Goal: Transaction & Acquisition: Book appointment/travel/reservation

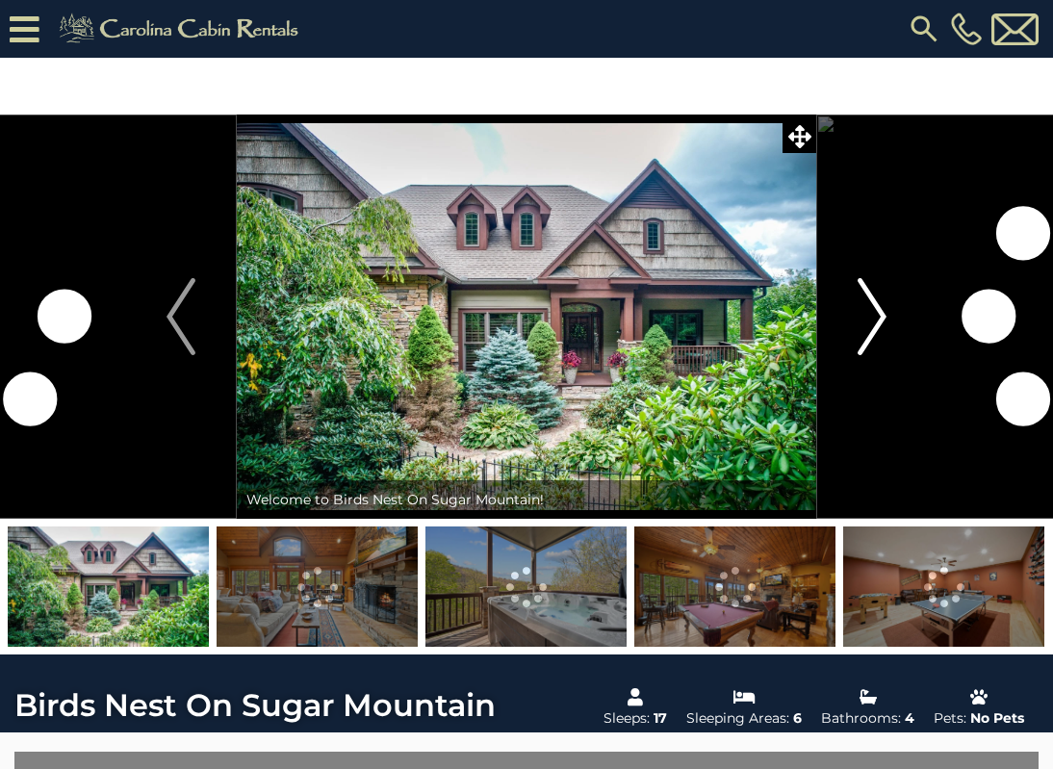
click at [897, 352] on button "Next" at bounding box center [873, 317] width 112 height 404
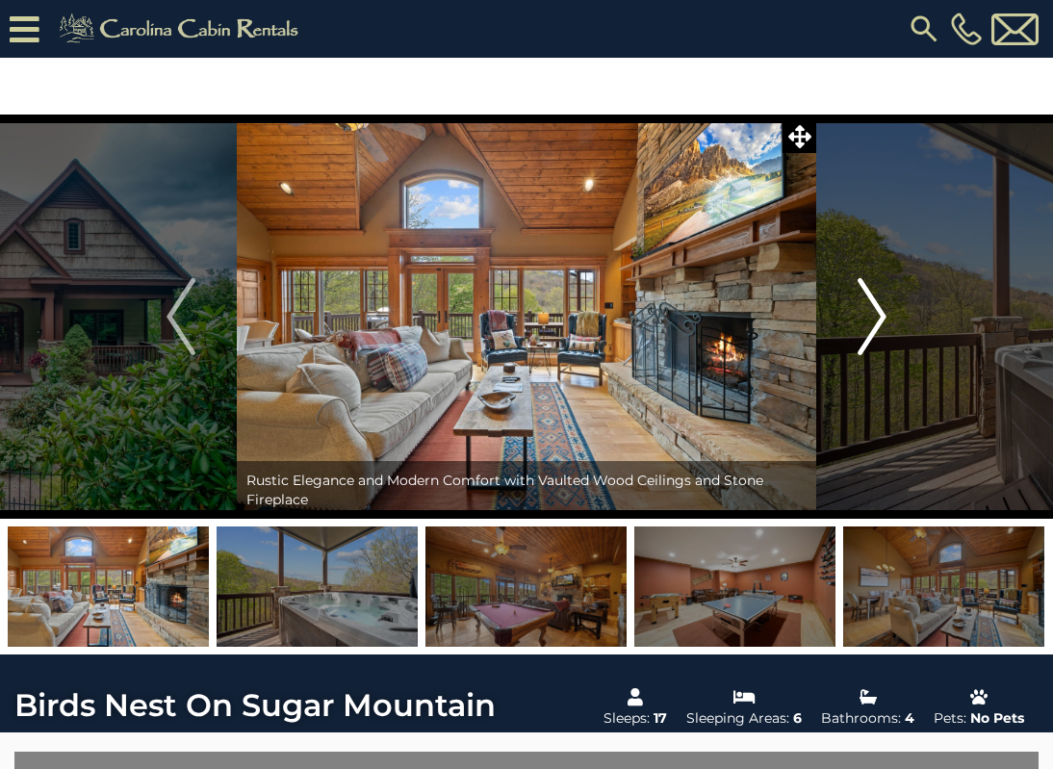
click at [872, 340] on img "Next" at bounding box center [872, 316] width 29 height 77
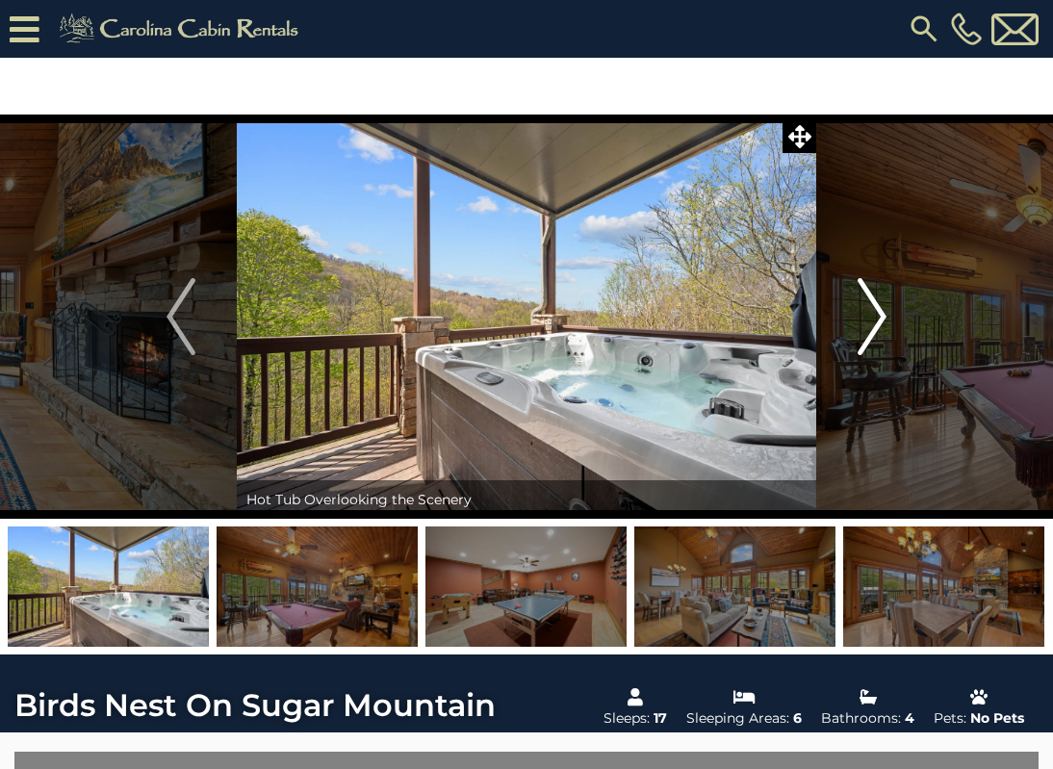
click at [872, 340] on img "Next" at bounding box center [872, 316] width 29 height 77
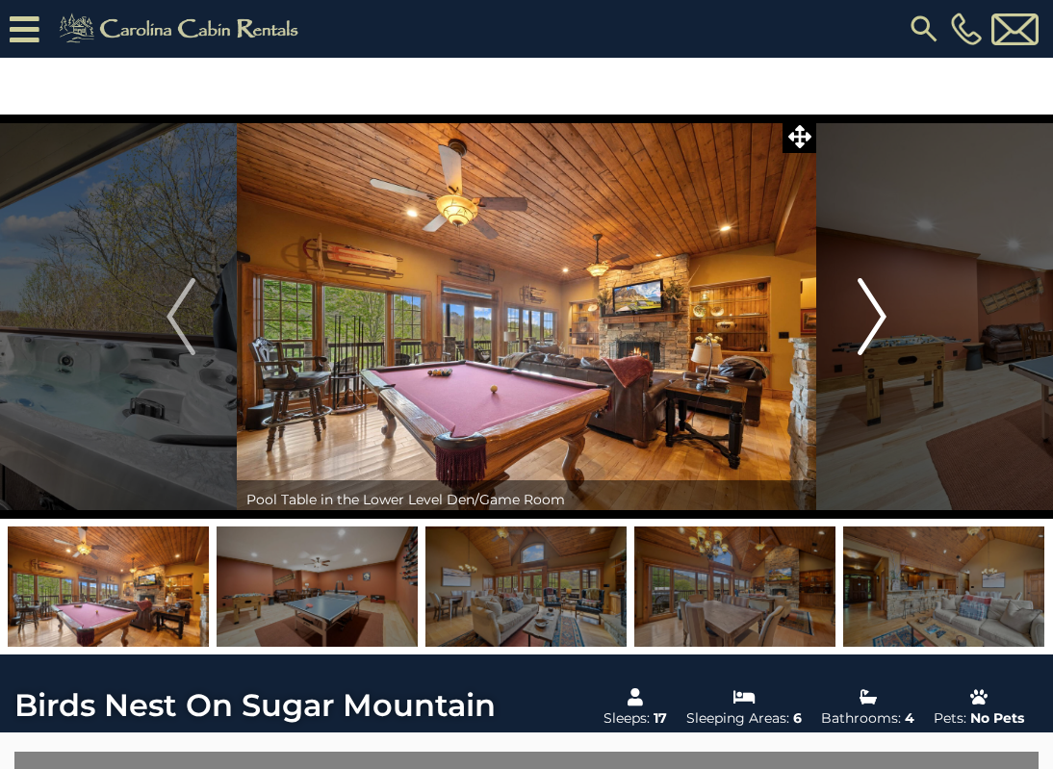
click at [872, 340] on img "Next" at bounding box center [872, 316] width 29 height 77
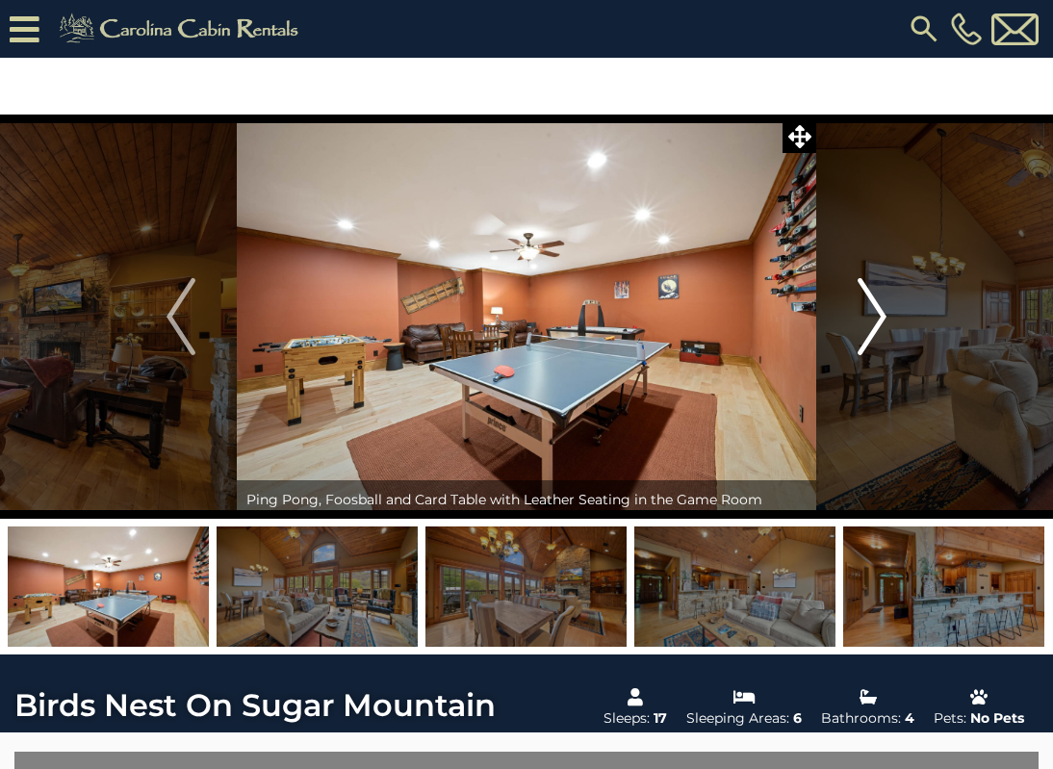
click at [872, 340] on img "Next" at bounding box center [872, 316] width 29 height 77
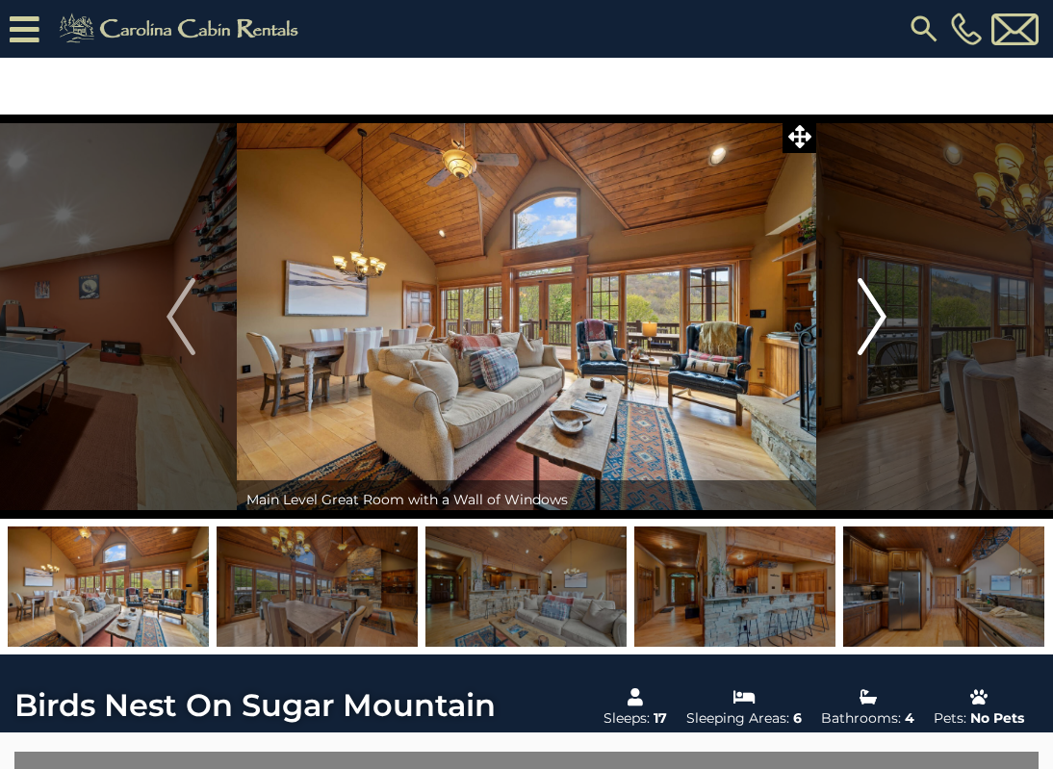
click at [872, 340] on img "Next" at bounding box center [872, 316] width 29 height 77
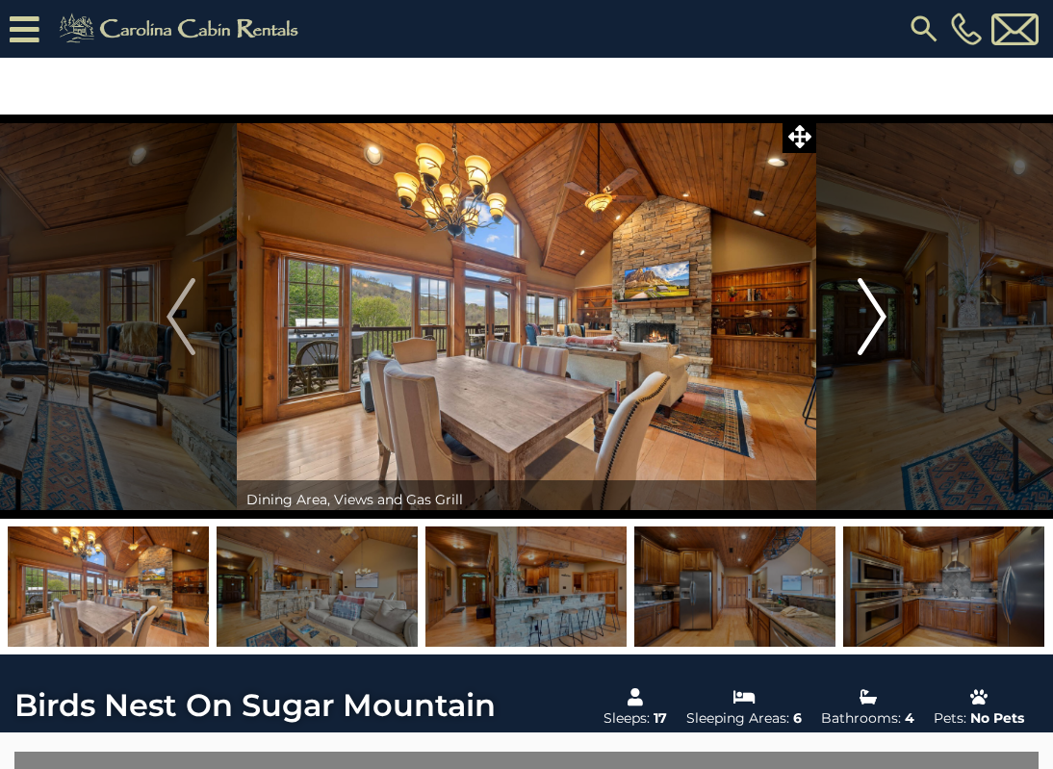
click at [872, 340] on img "Next" at bounding box center [872, 316] width 29 height 77
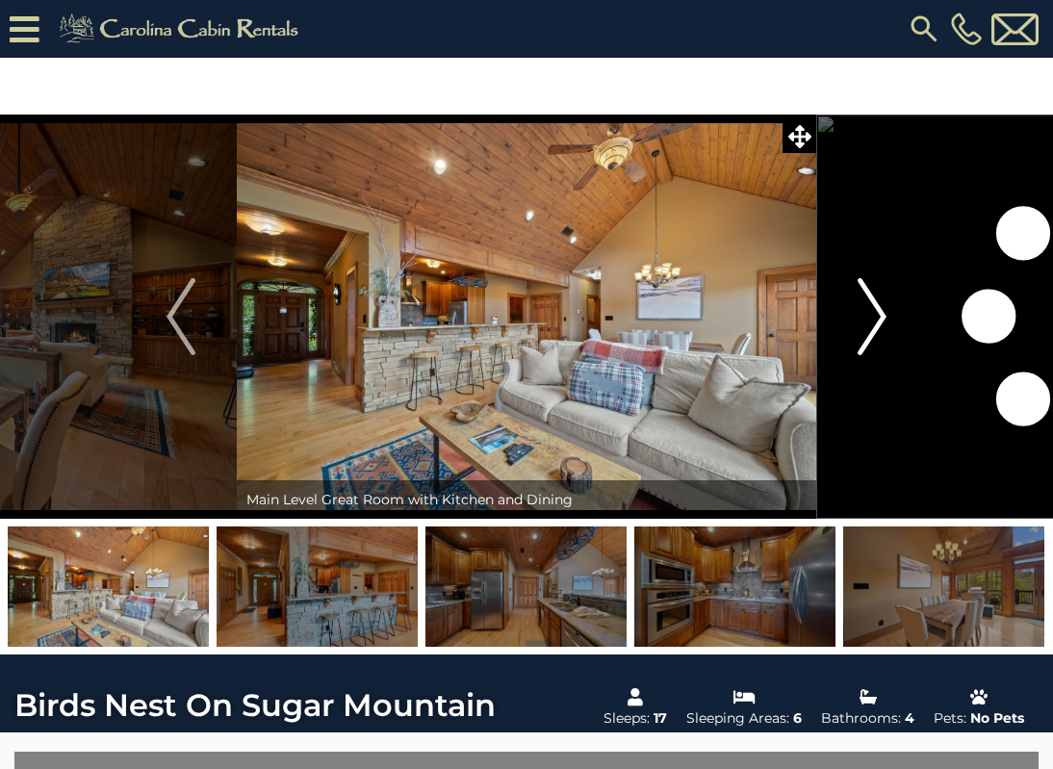
click at [872, 340] on img "Next" at bounding box center [872, 316] width 29 height 77
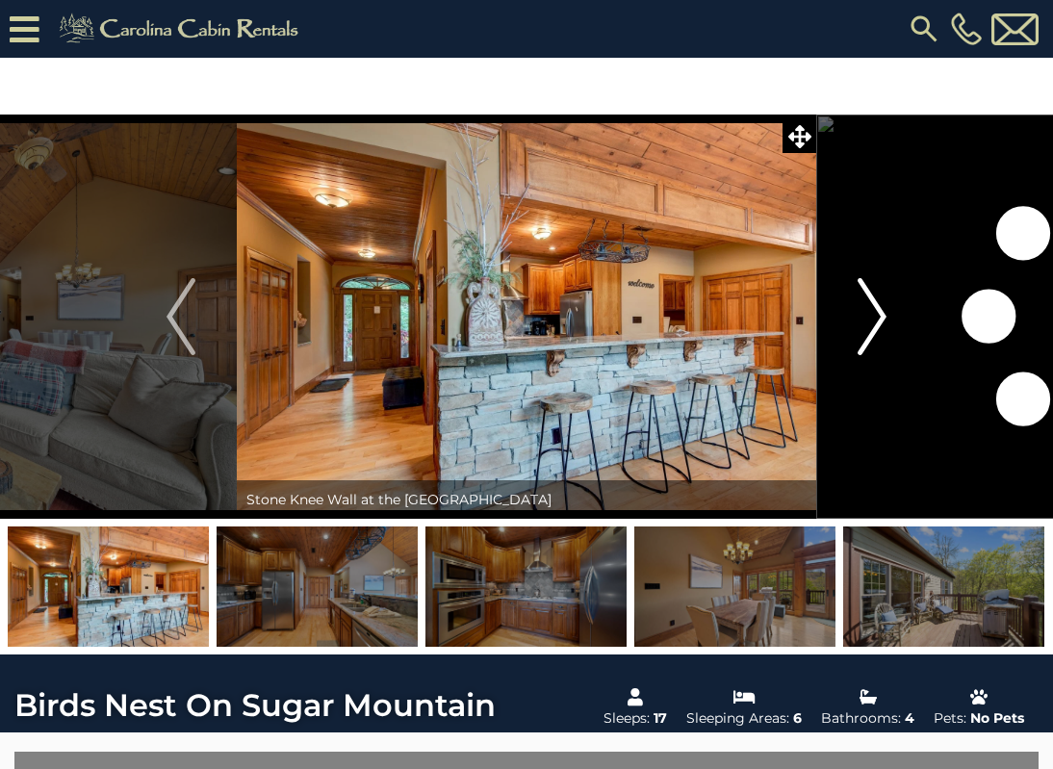
click at [872, 340] on img "Next" at bounding box center [872, 316] width 29 height 77
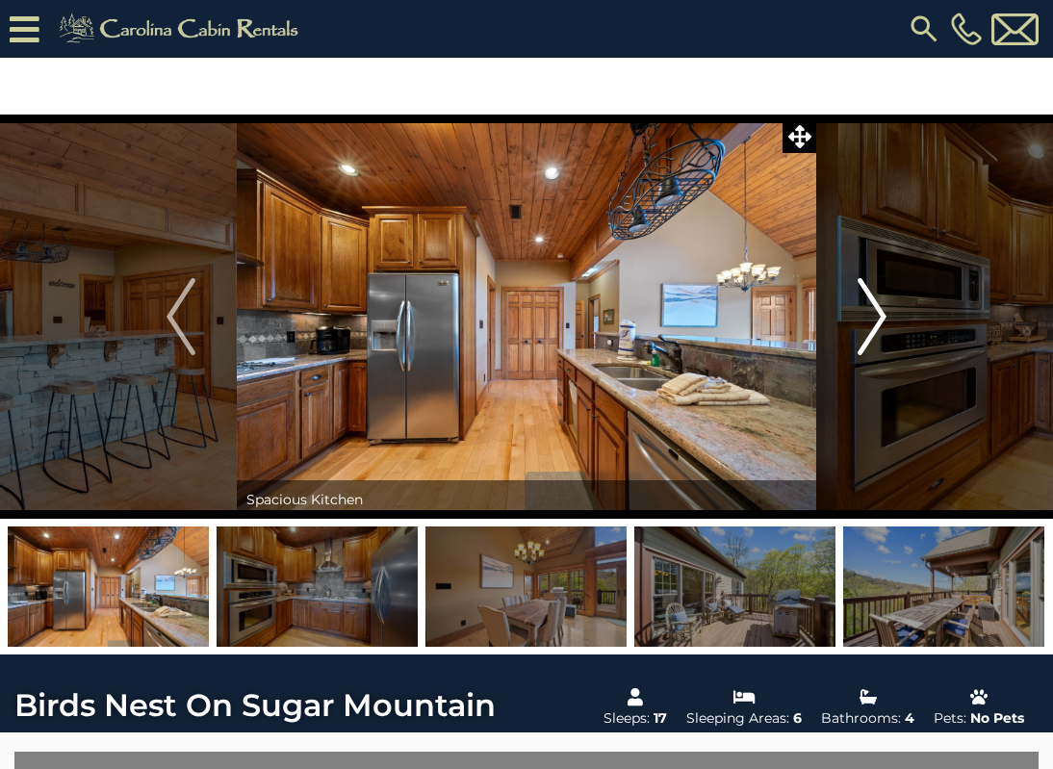
click at [872, 340] on img "Next" at bounding box center [872, 316] width 29 height 77
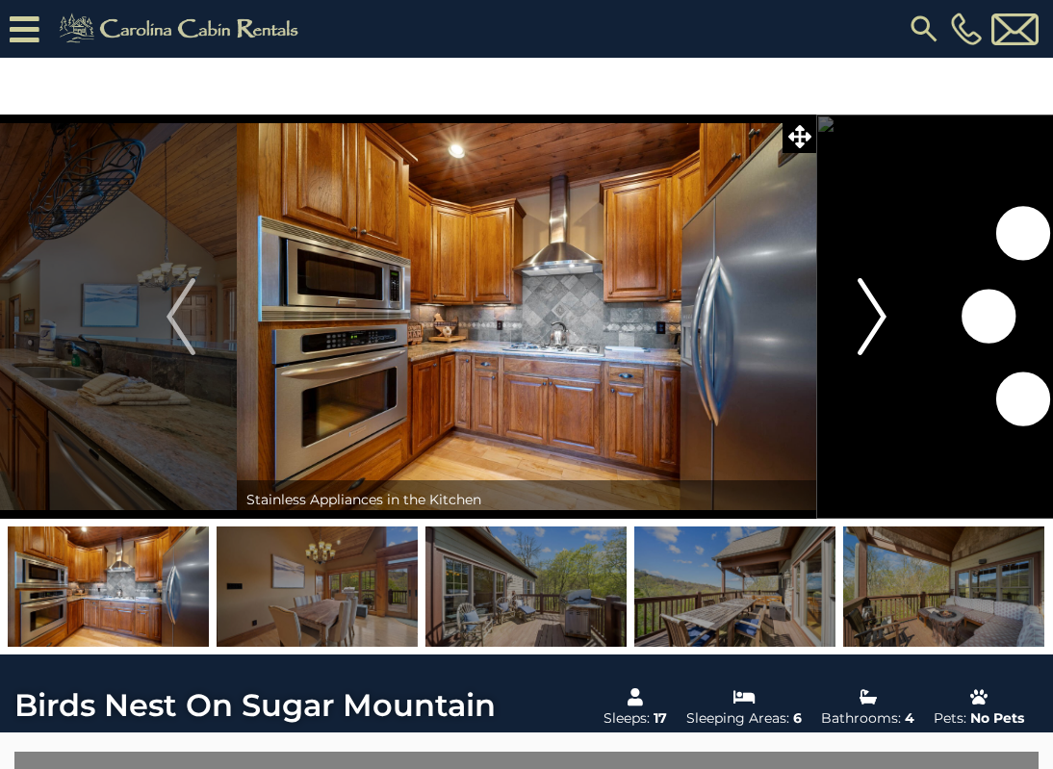
click at [872, 340] on img "Next" at bounding box center [872, 316] width 29 height 77
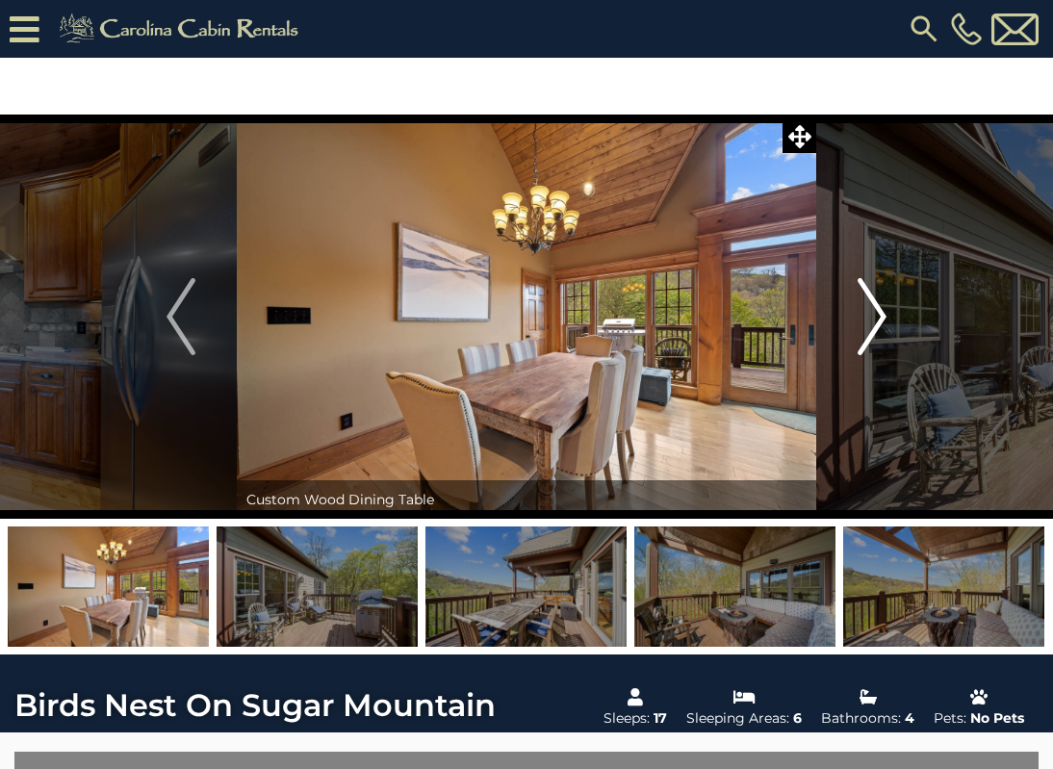
click at [872, 340] on img "Next" at bounding box center [872, 316] width 29 height 77
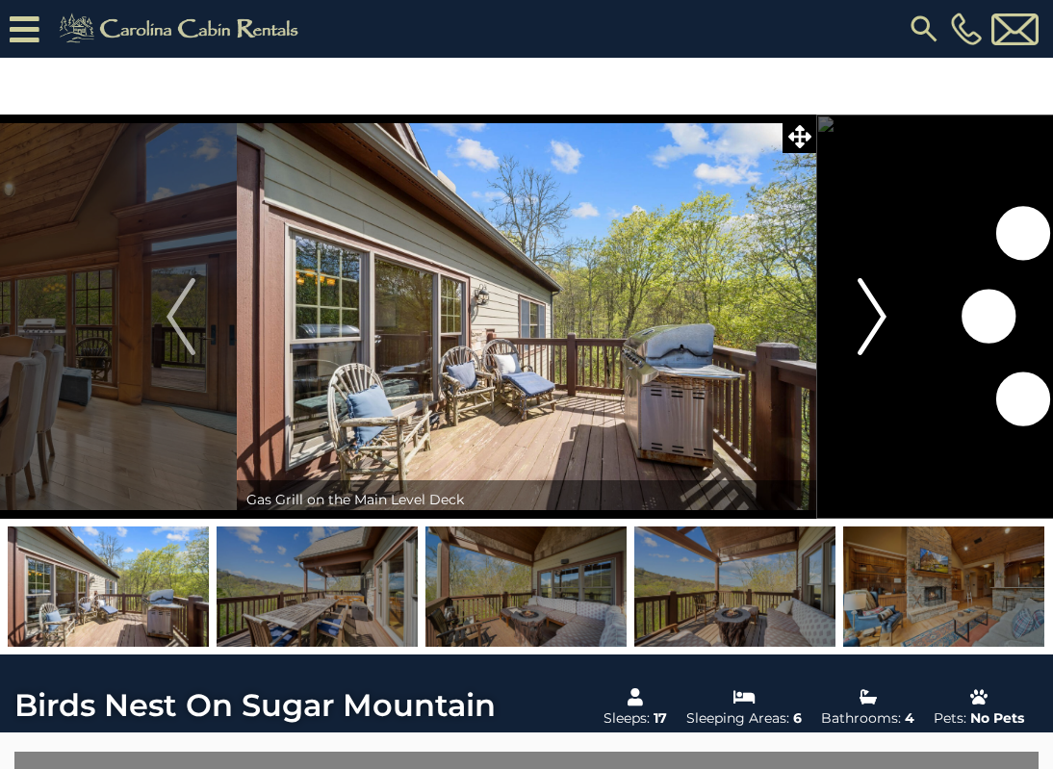
click at [872, 340] on img "Next" at bounding box center [872, 316] width 29 height 77
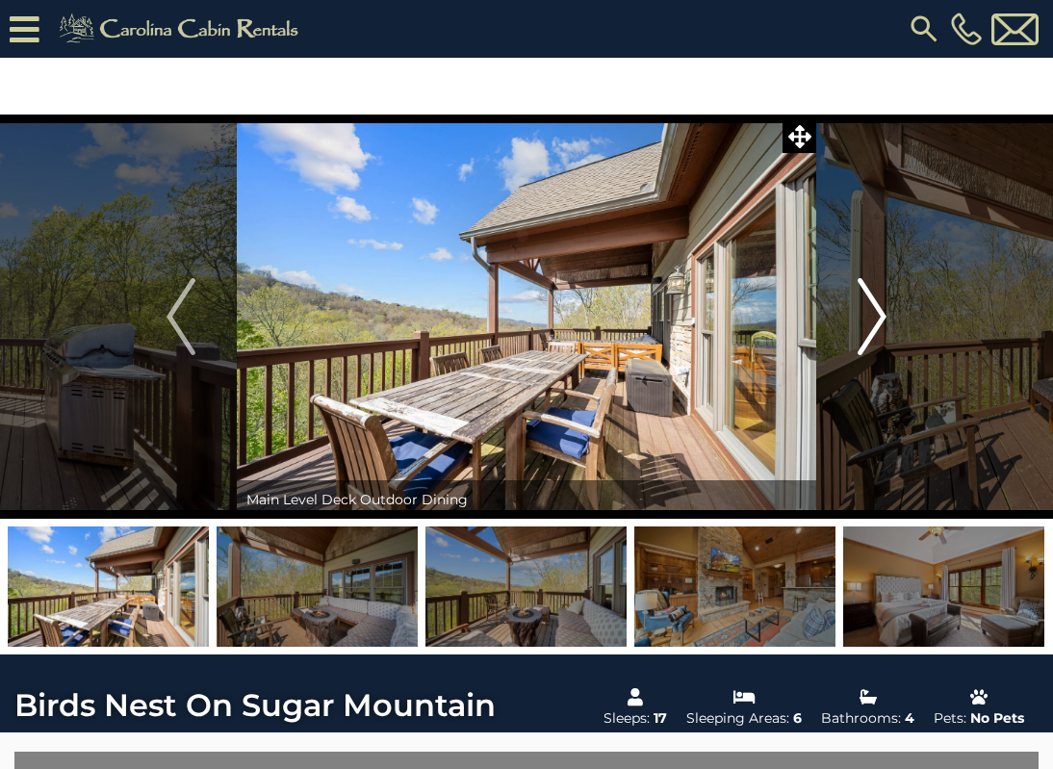
click at [872, 340] on img "Next" at bounding box center [872, 316] width 29 height 77
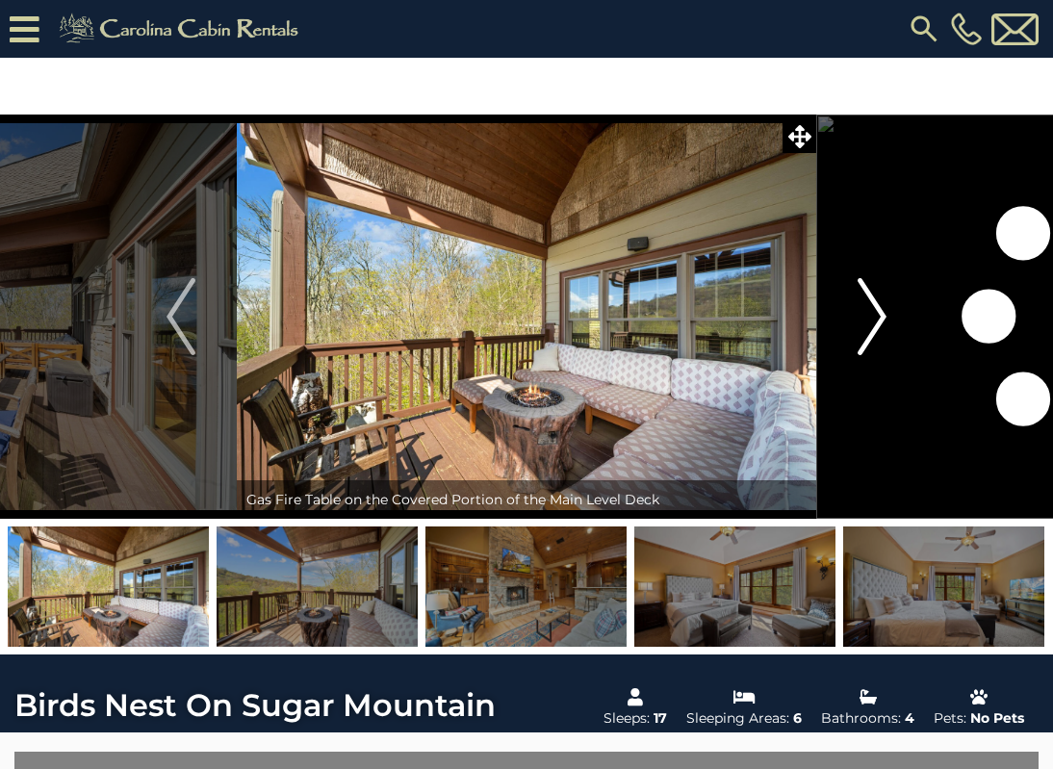
click at [872, 340] on img "Next" at bounding box center [872, 316] width 29 height 77
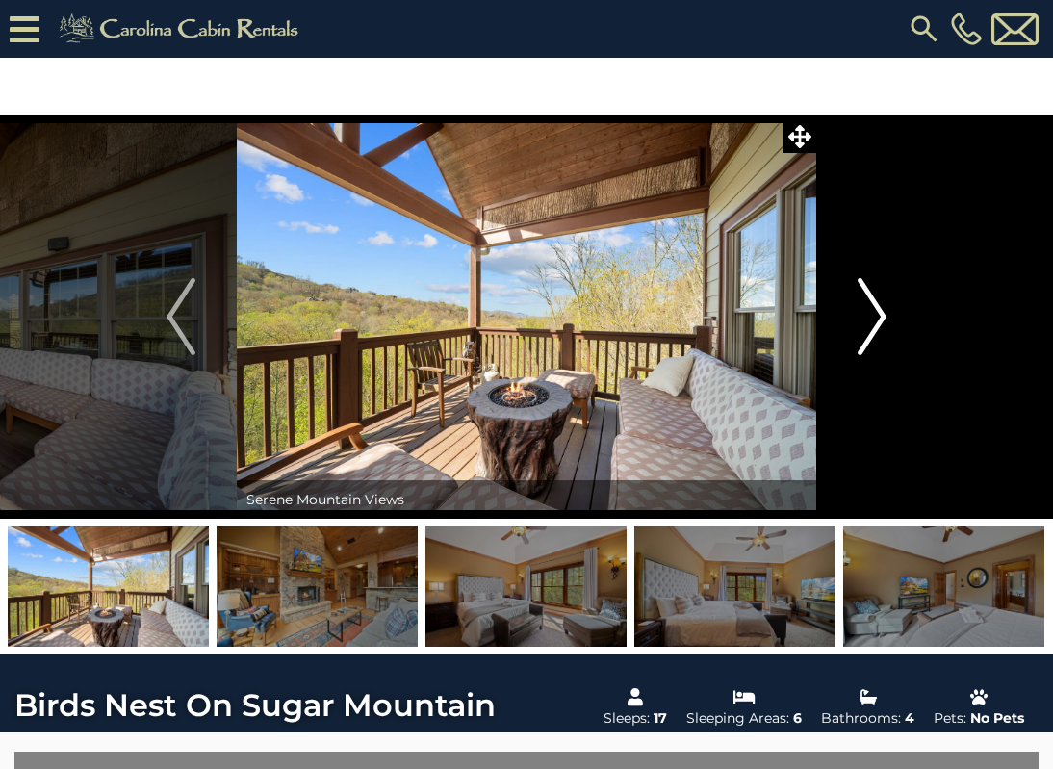
click at [872, 340] on img "Next" at bounding box center [872, 316] width 29 height 77
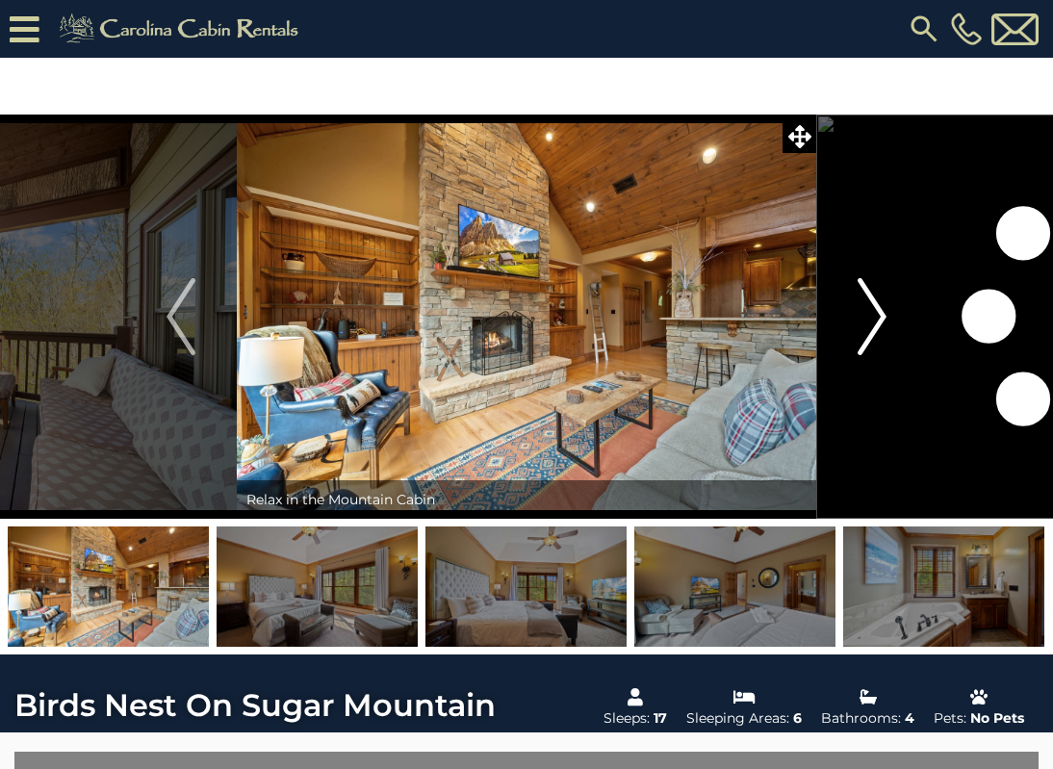
click at [872, 340] on img "Next" at bounding box center [872, 316] width 29 height 77
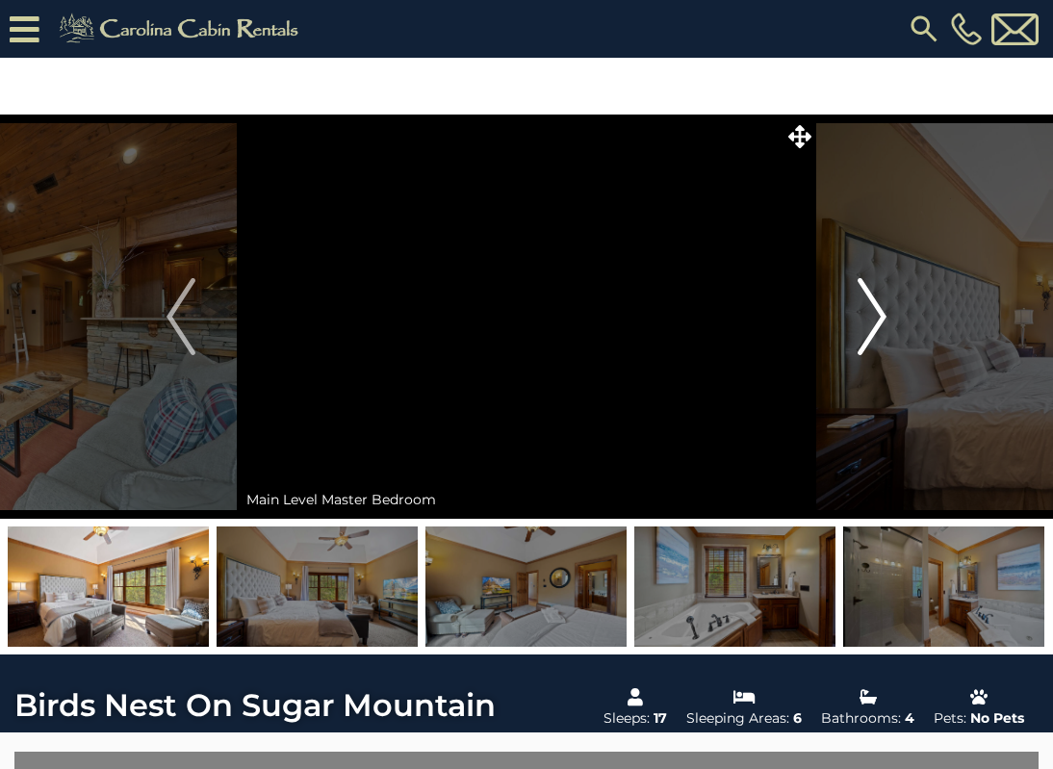
click at [872, 340] on img "Next" at bounding box center [872, 316] width 29 height 77
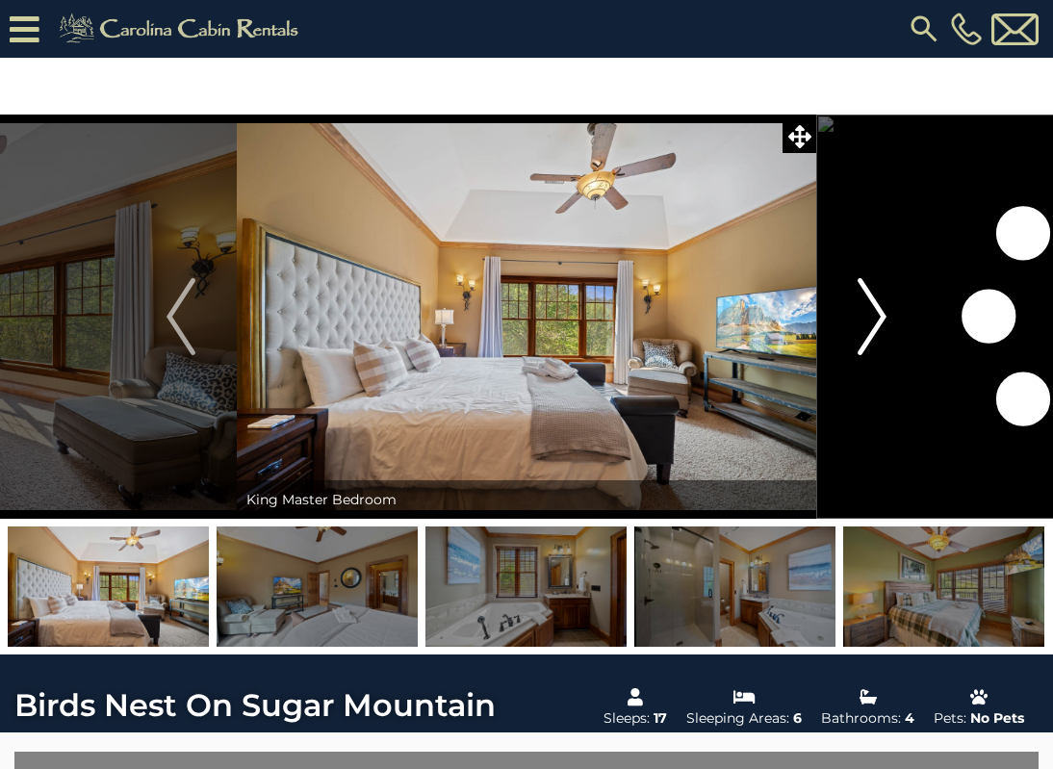
click at [872, 340] on img "Next" at bounding box center [872, 316] width 29 height 77
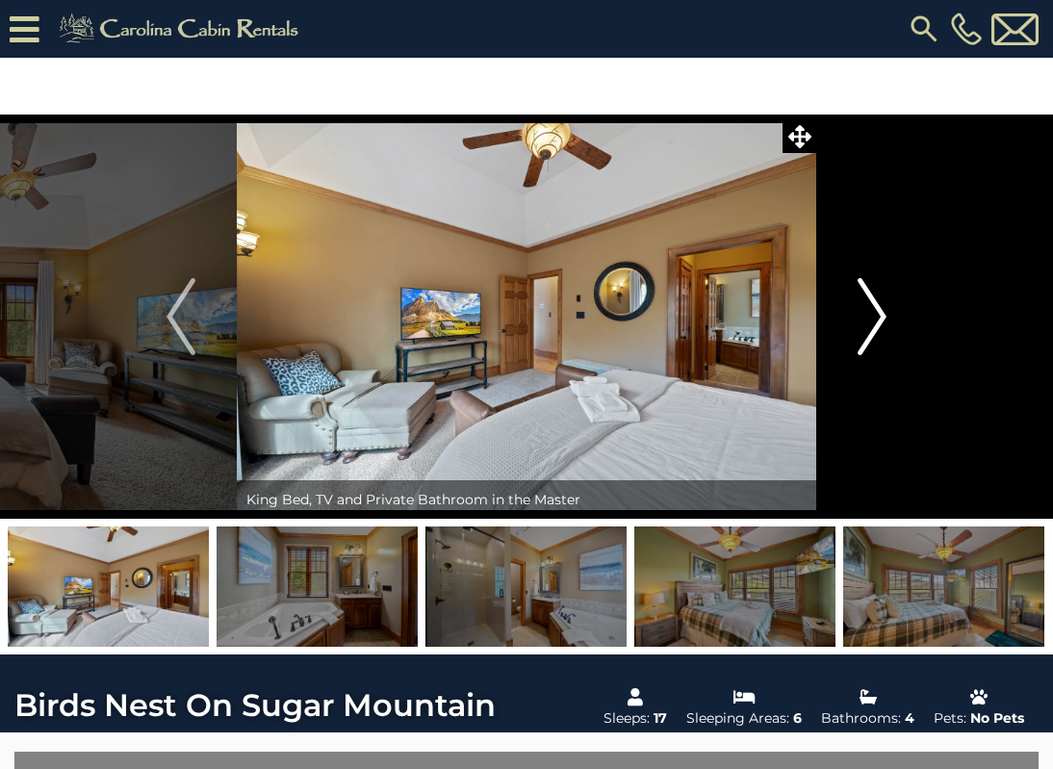
click at [872, 340] on img "Next" at bounding box center [872, 316] width 29 height 77
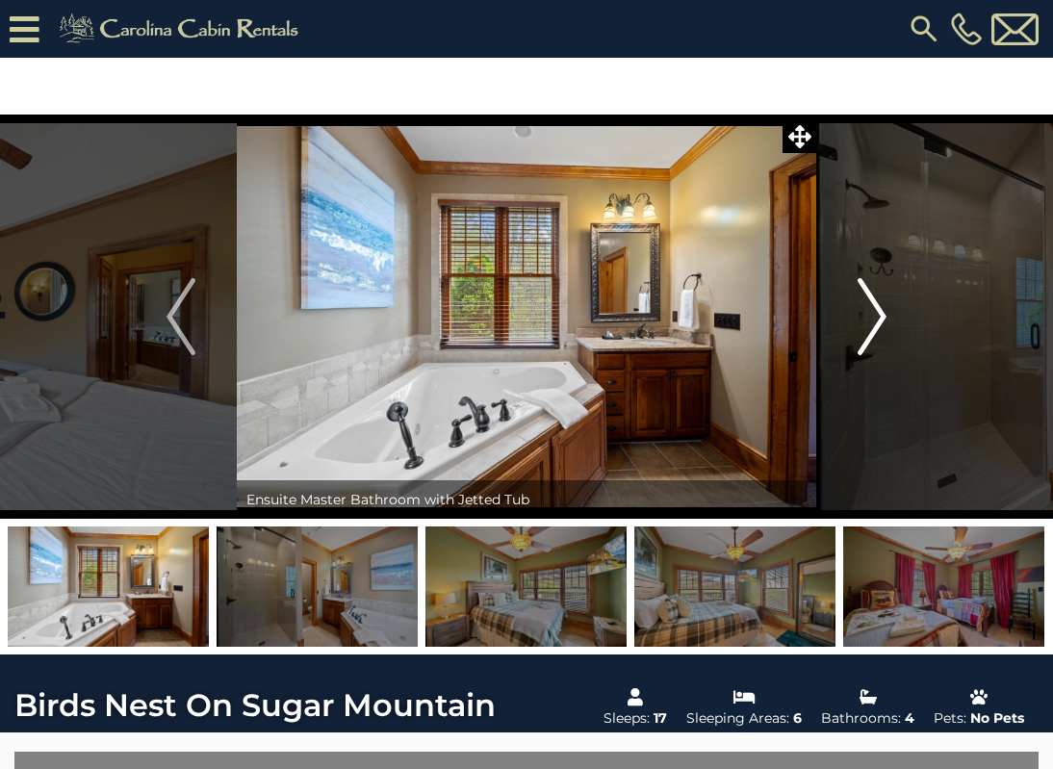
click at [872, 340] on img "Next" at bounding box center [872, 316] width 29 height 77
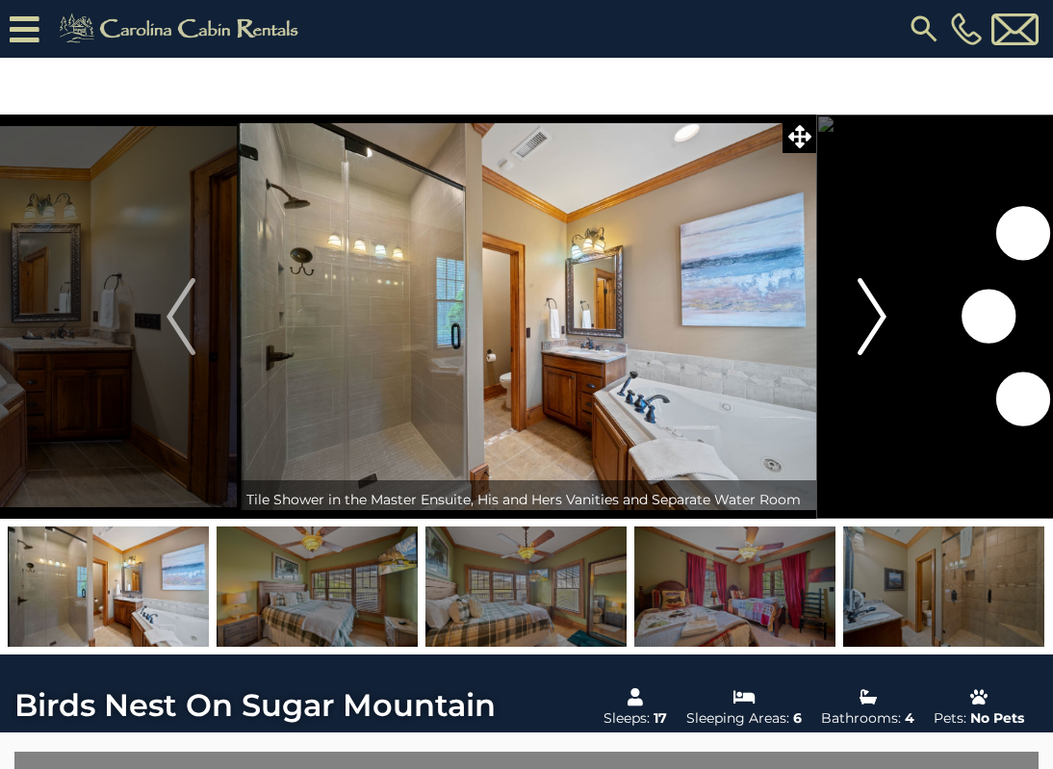
click at [872, 340] on img "Next" at bounding box center [872, 316] width 29 height 77
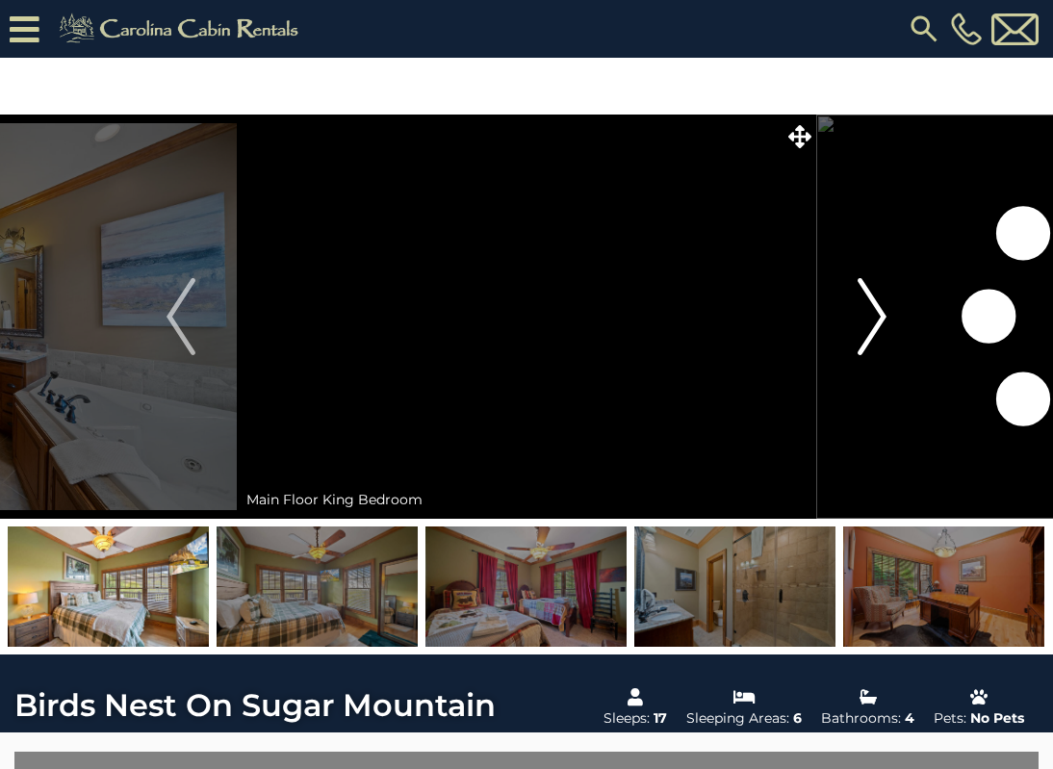
click at [872, 340] on img "Next" at bounding box center [872, 316] width 29 height 77
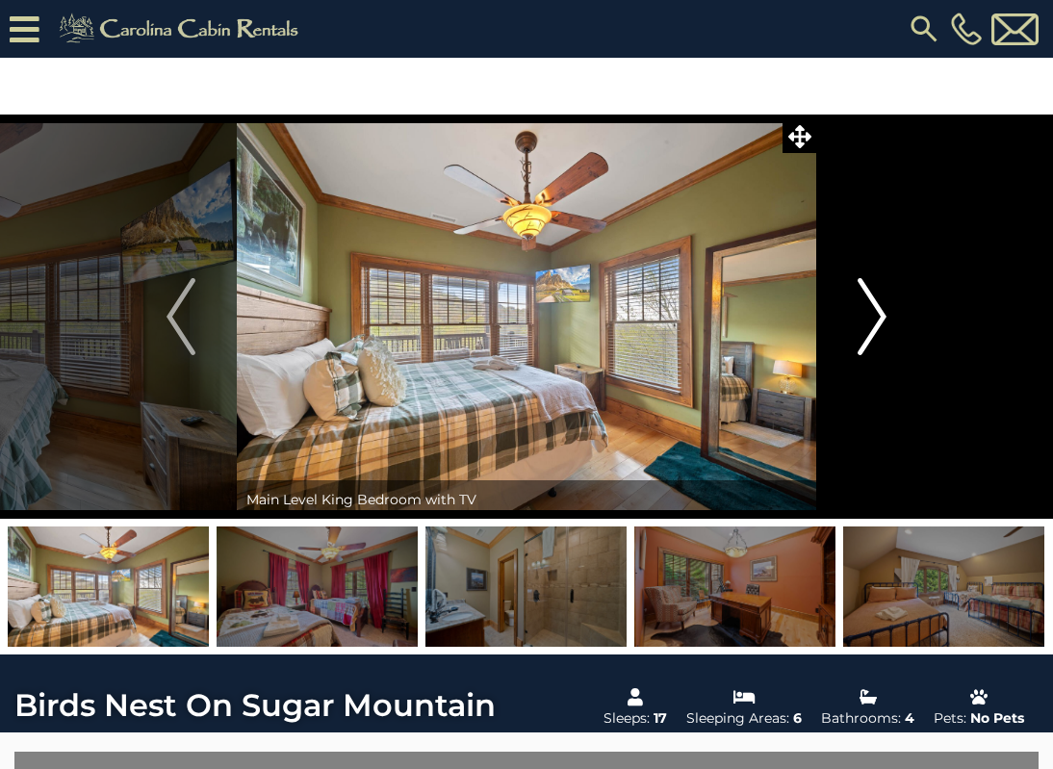
click at [872, 340] on img "Next" at bounding box center [872, 316] width 29 height 77
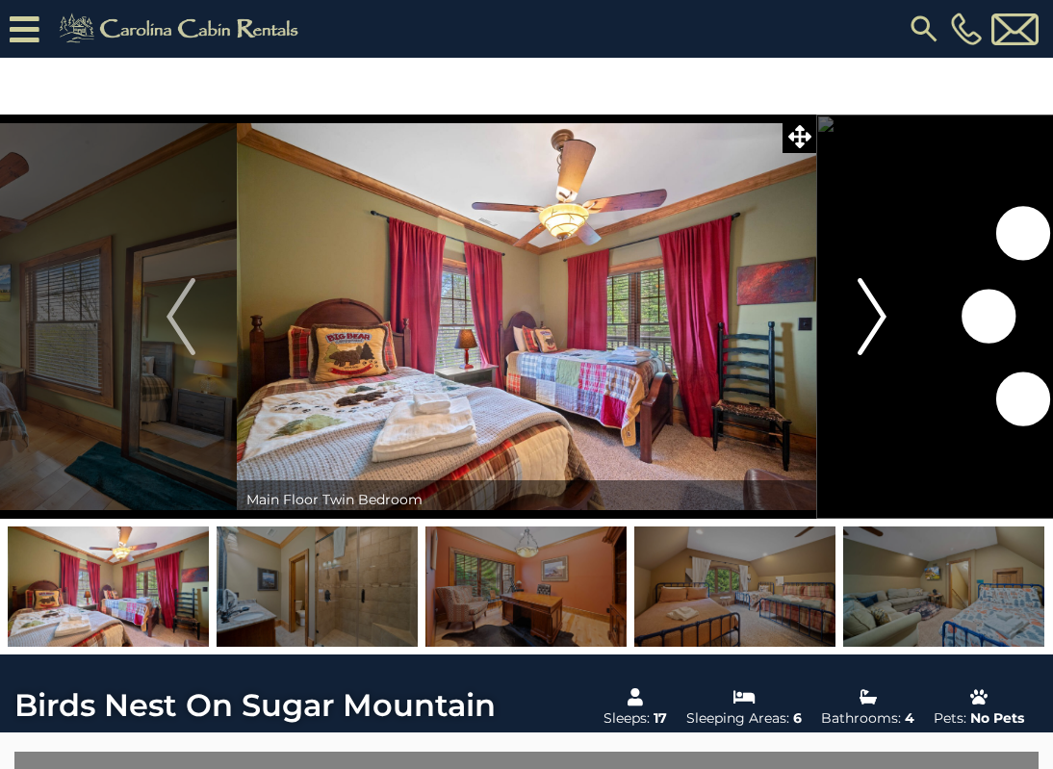
click at [872, 340] on img "Next" at bounding box center [872, 316] width 29 height 77
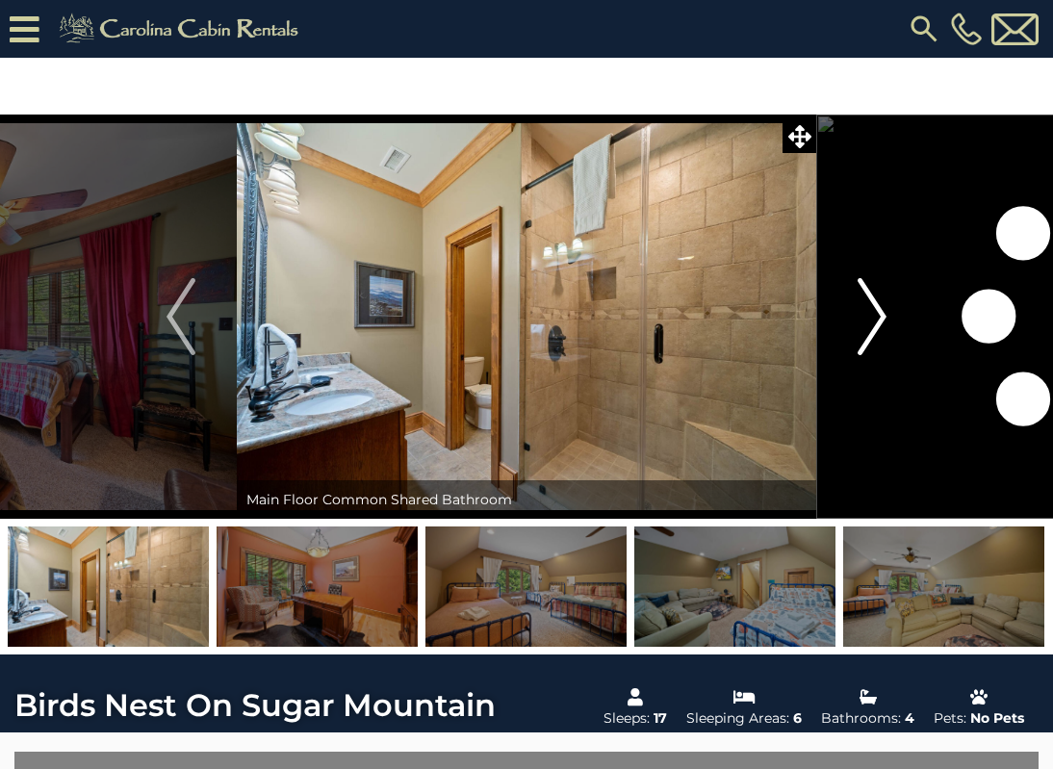
click at [872, 340] on img "Next" at bounding box center [872, 316] width 29 height 77
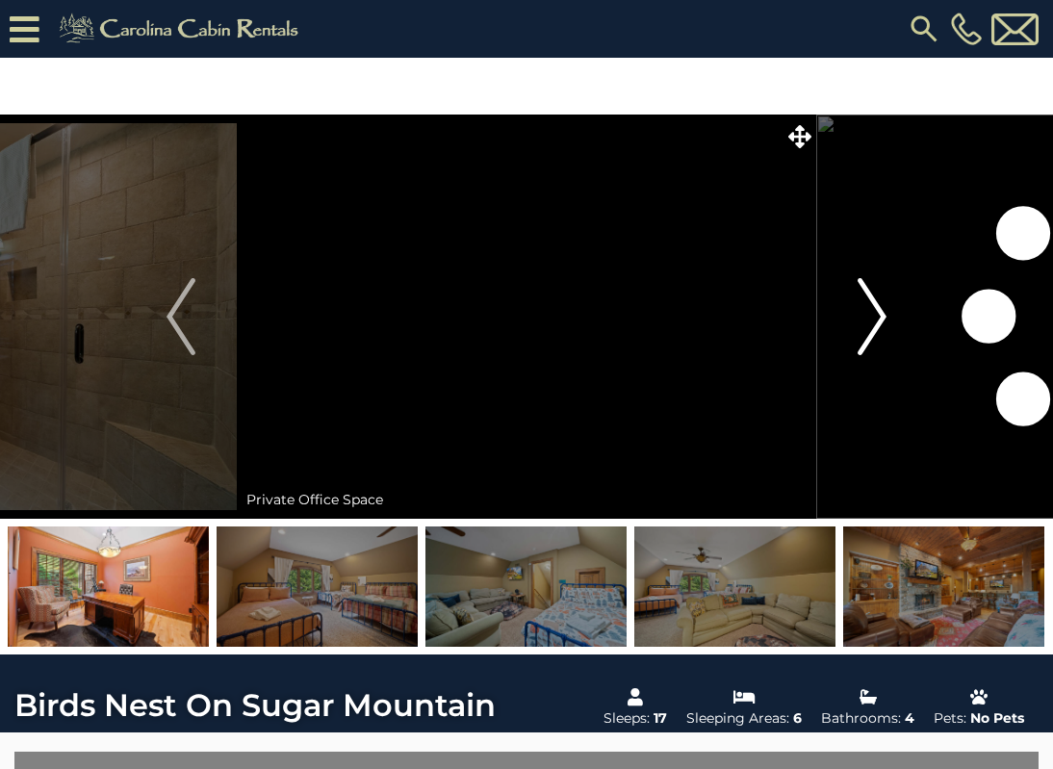
click at [872, 340] on img "Next" at bounding box center [872, 316] width 29 height 77
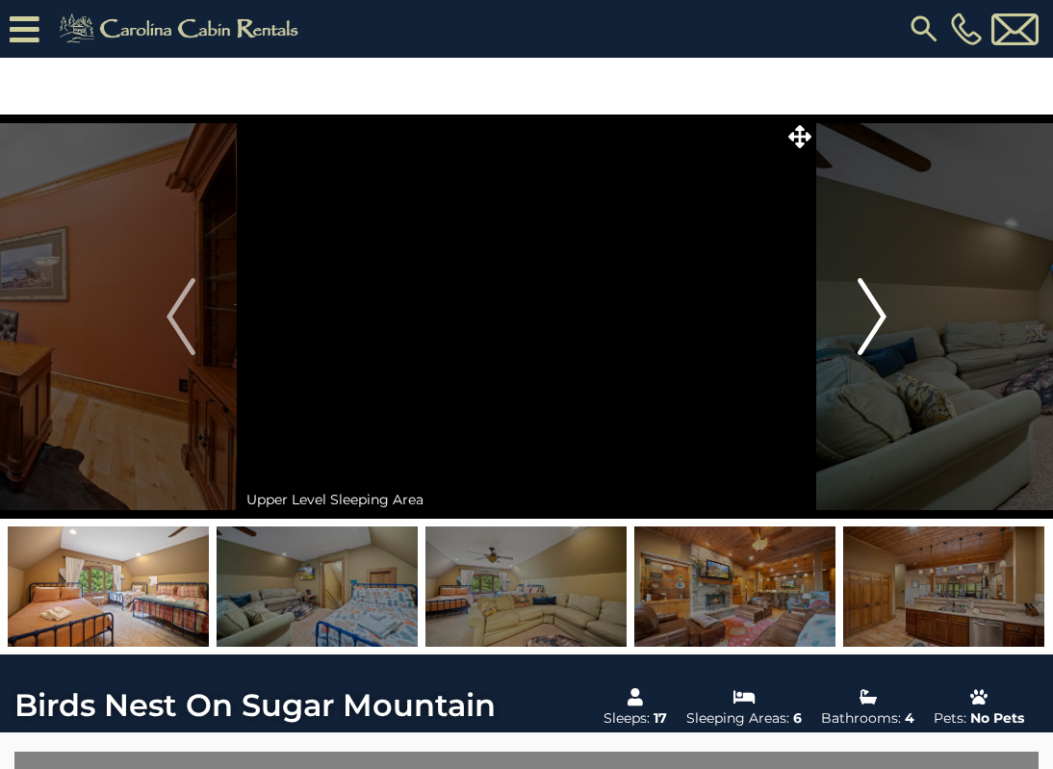
click at [872, 340] on img "Next" at bounding box center [872, 316] width 29 height 77
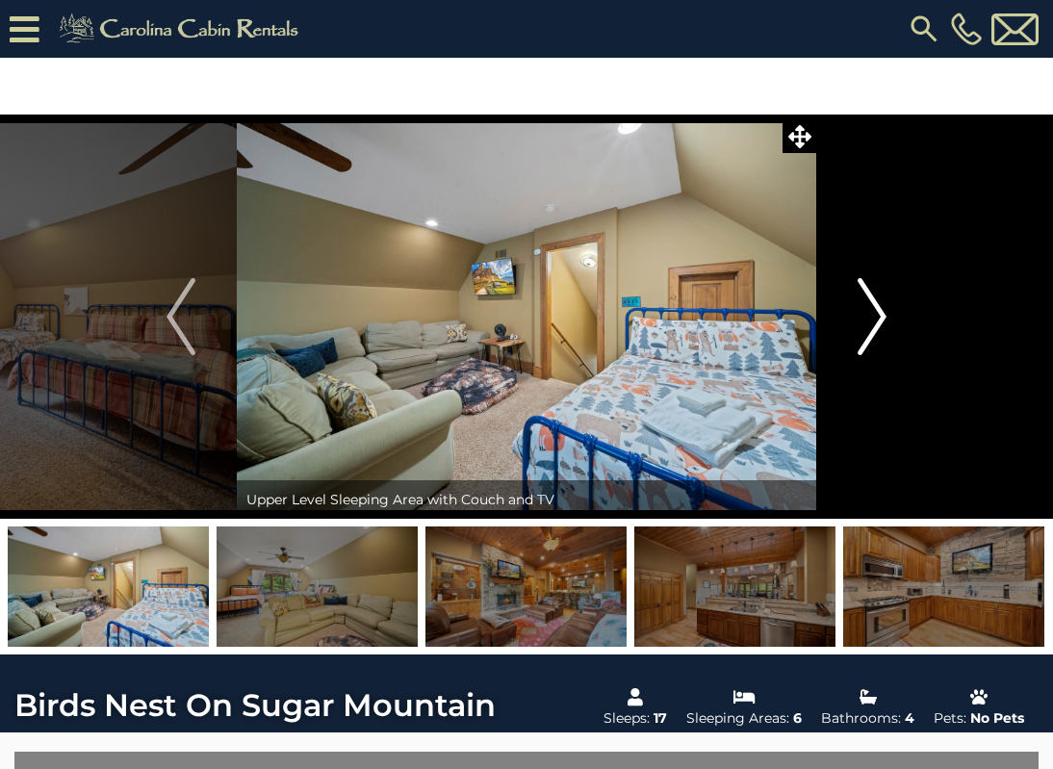
click at [872, 340] on img "Next" at bounding box center [872, 316] width 29 height 77
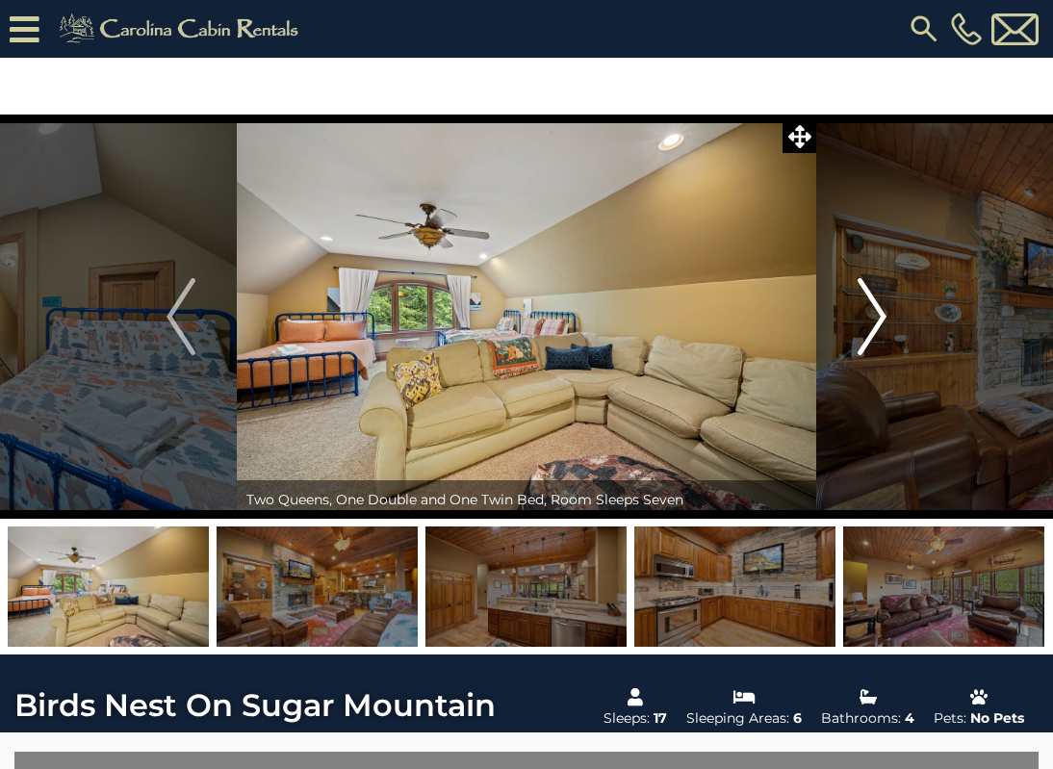
click at [872, 340] on img "Next" at bounding box center [872, 316] width 29 height 77
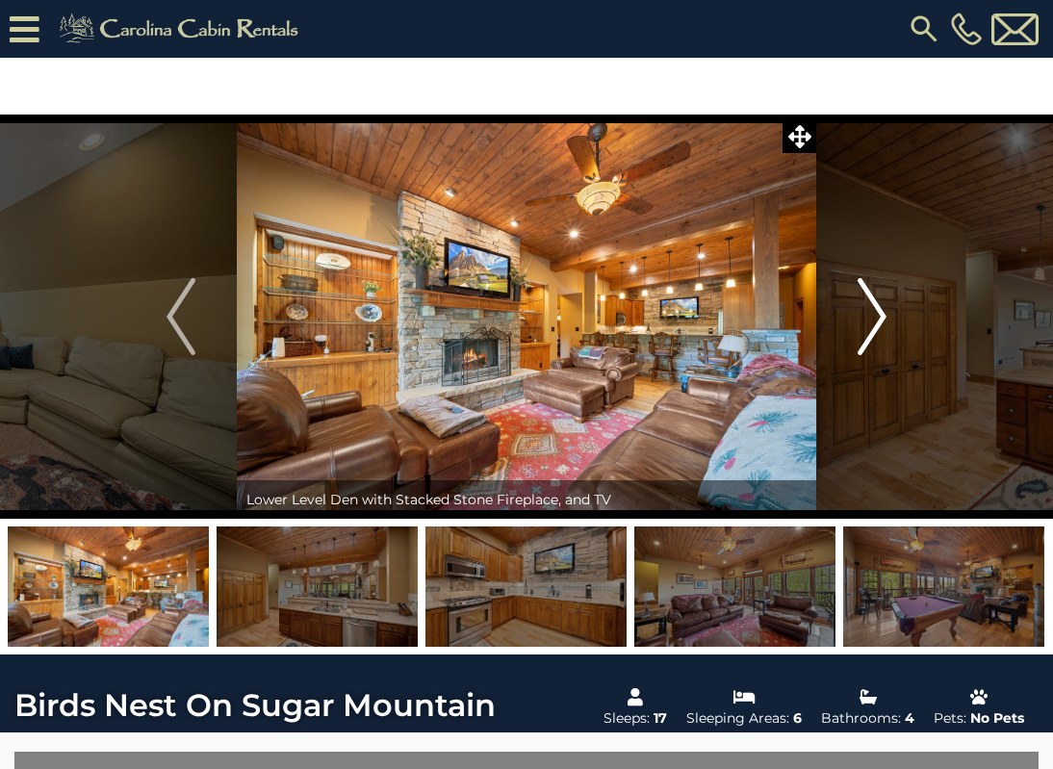
click at [872, 340] on img "Next" at bounding box center [872, 316] width 29 height 77
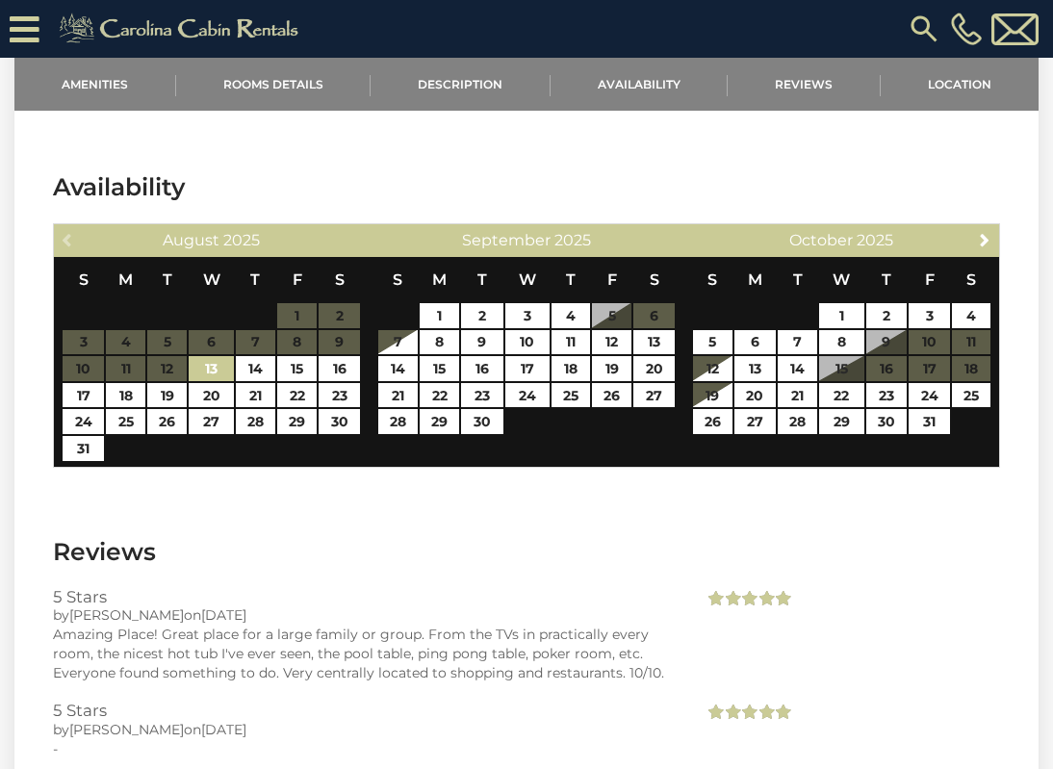
scroll to position [3553, 0]
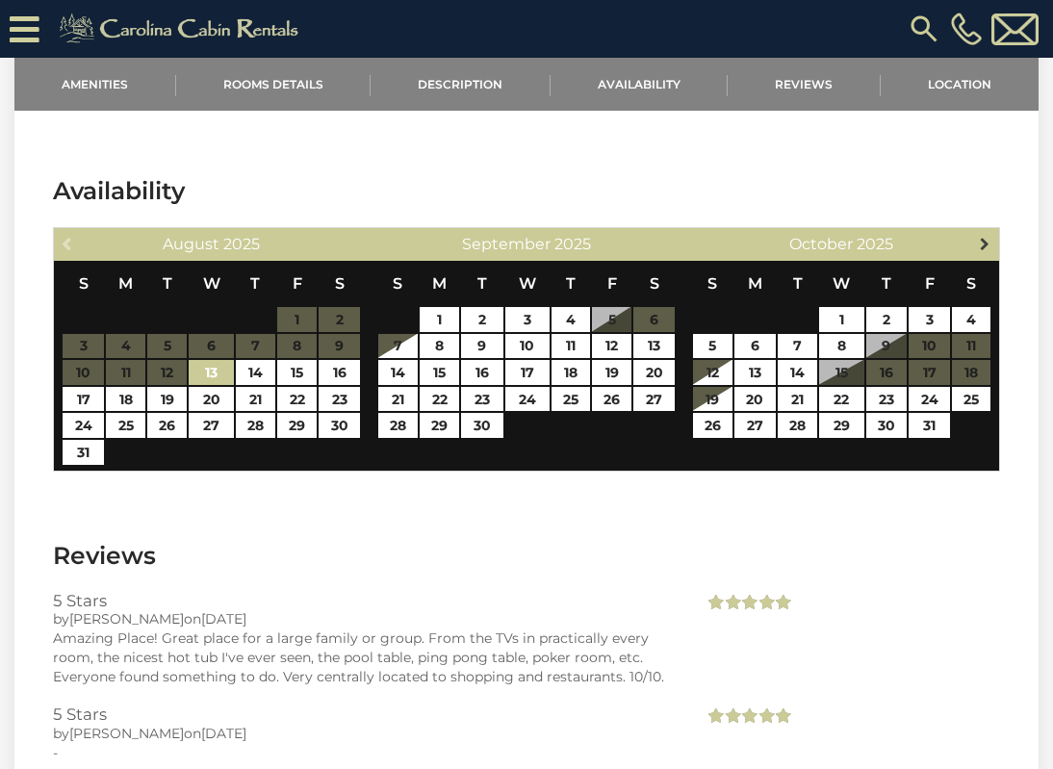
click at [980, 242] on span "Next" at bounding box center [984, 243] width 15 height 15
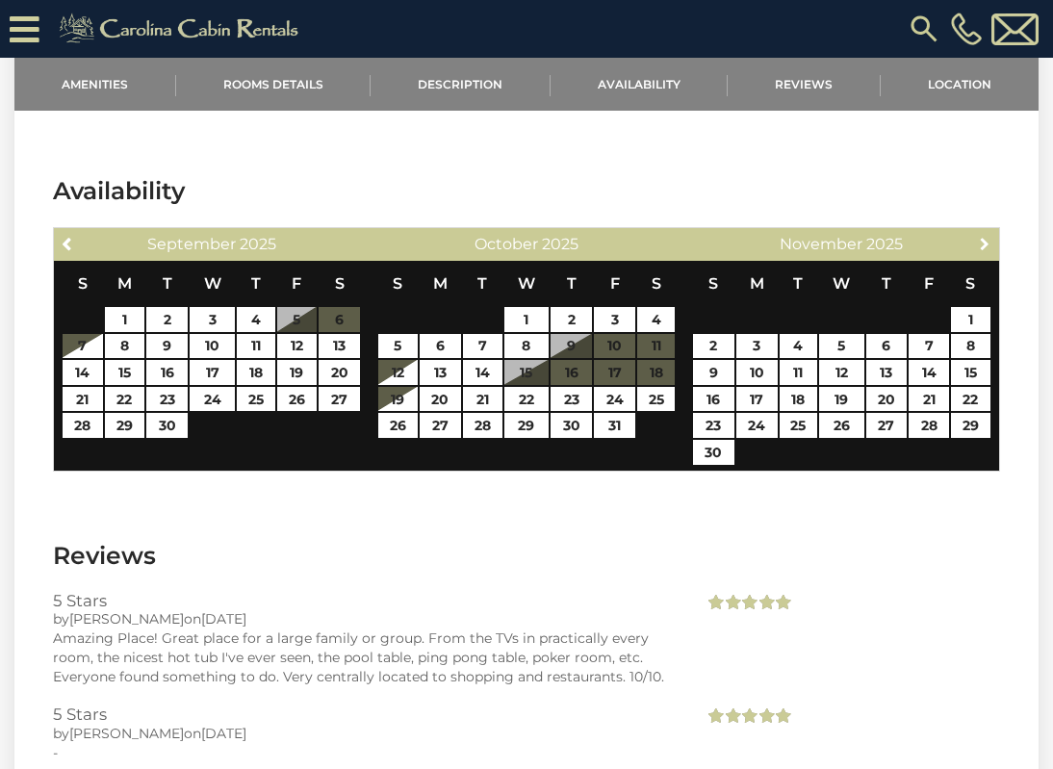
click at [980, 242] on span "Next" at bounding box center [984, 243] width 15 height 15
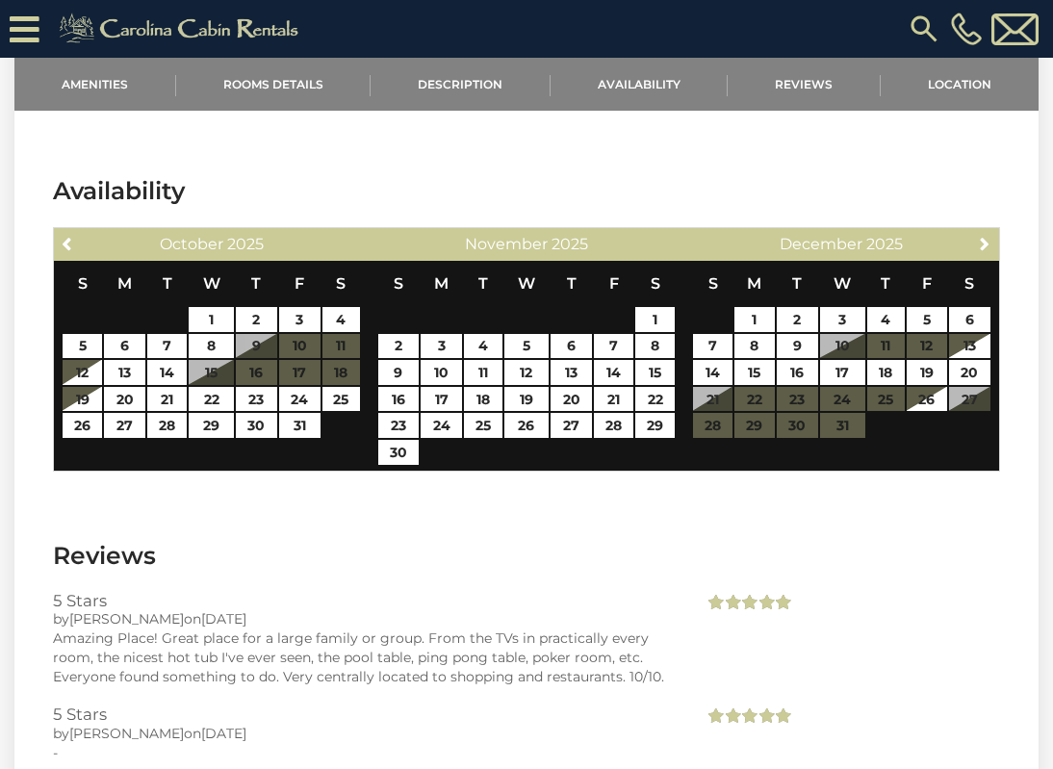
click at [980, 242] on span "Next" at bounding box center [984, 243] width 15 height 15
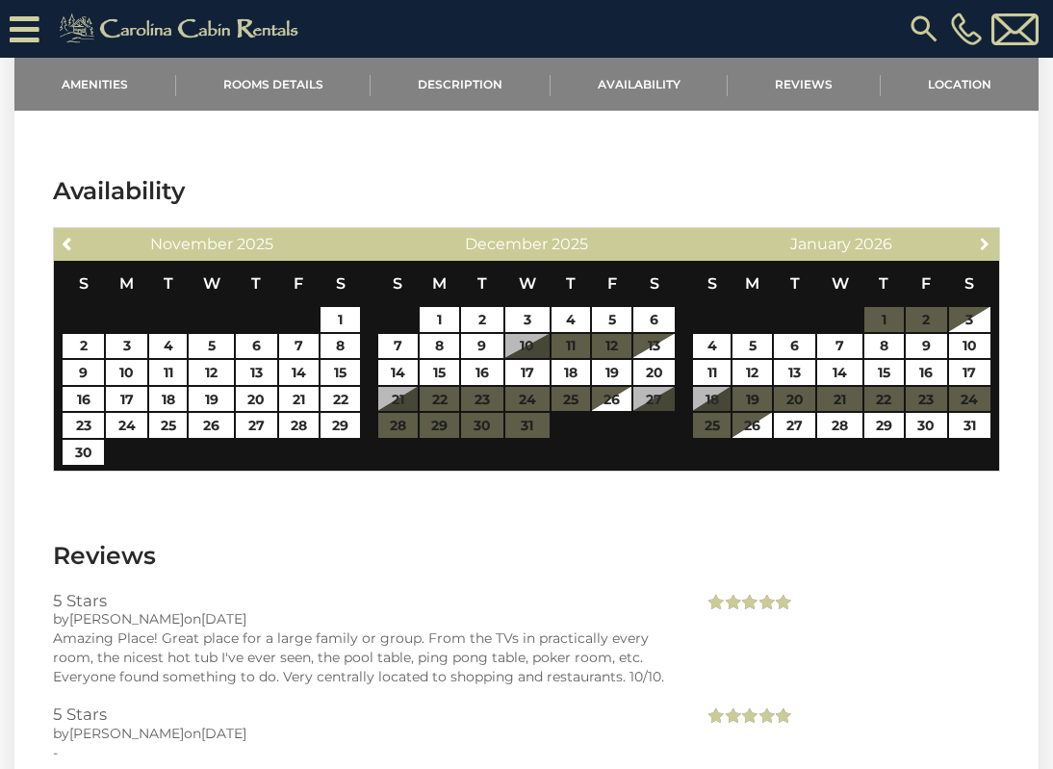
click at [980, 242] on span "Next" at bounding box center [984, 243] width 15 height 15
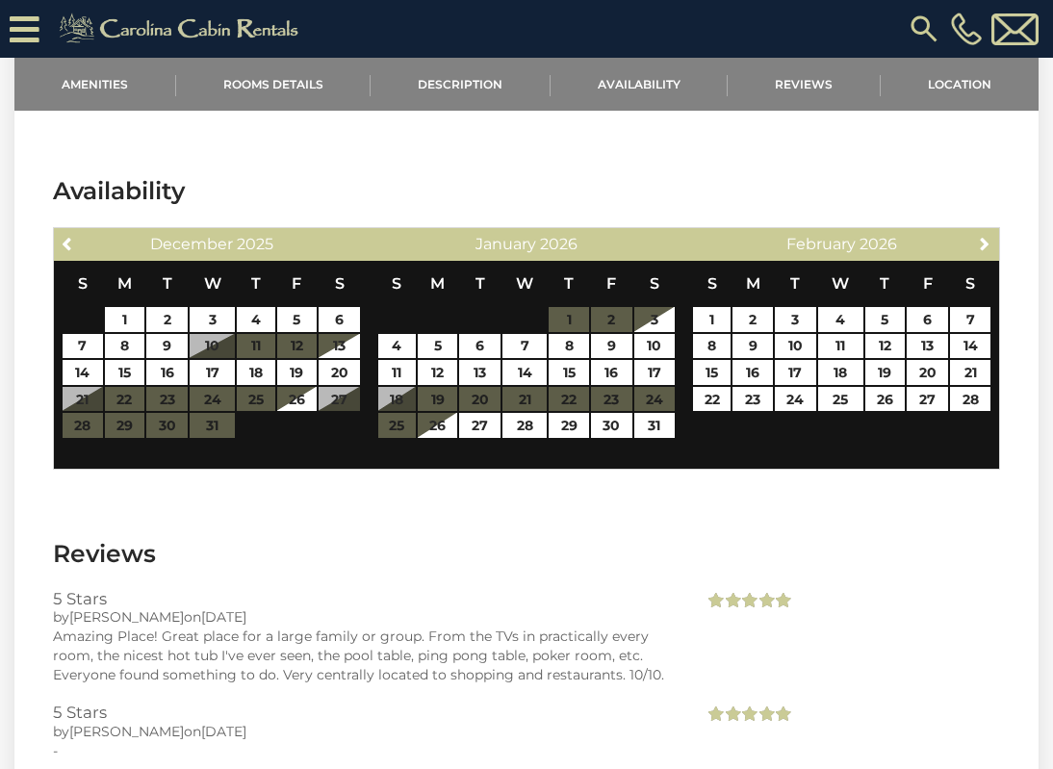
click at [980, 242] on span "Next" at bounding box center [984, 243] width 15 height 15
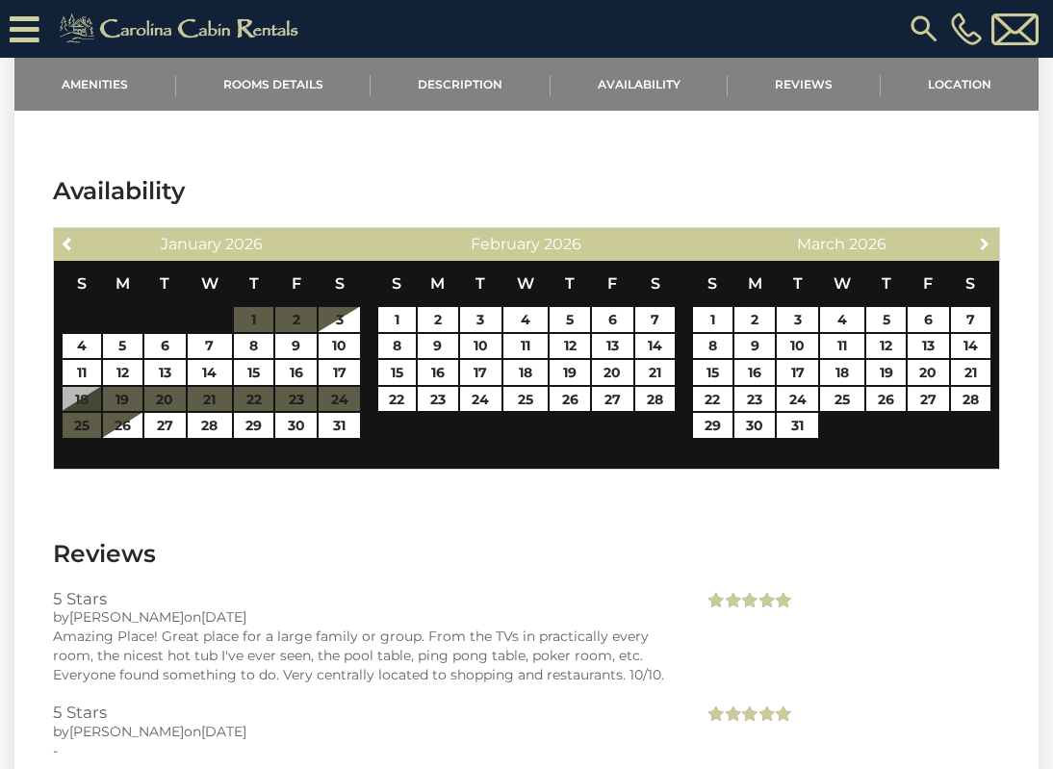
click at [980, 242] on span "Next" at bounding box center [984, 243] width 15 height 15
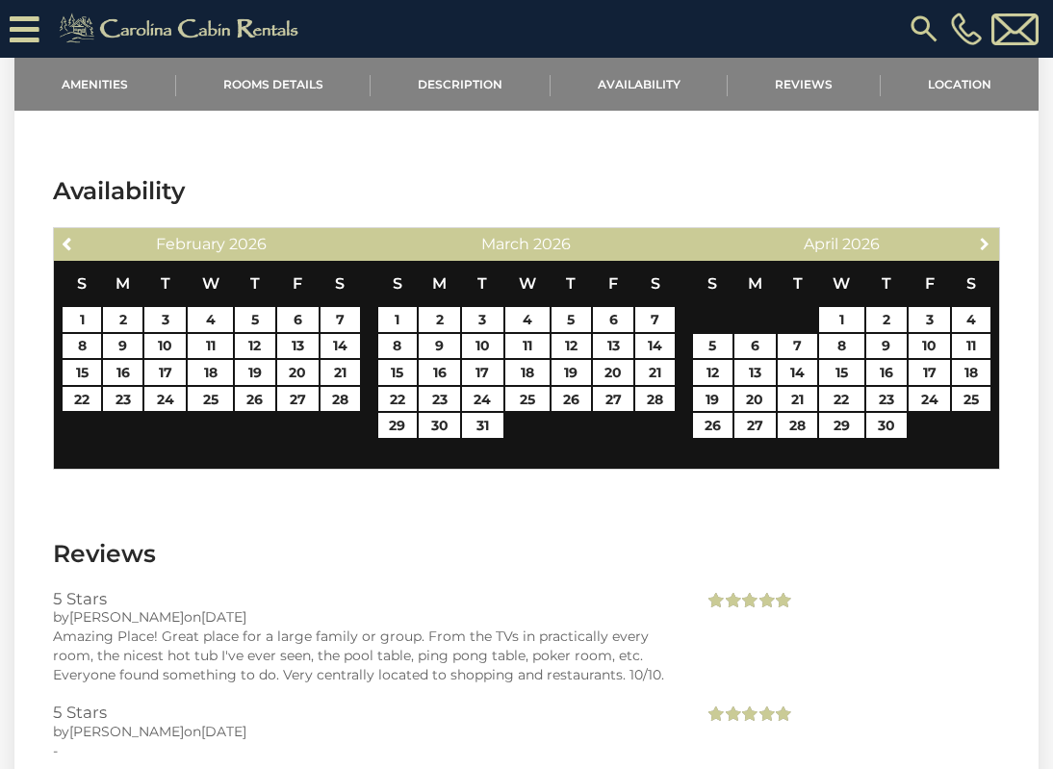
click at [980, 242] on span "Next" at bounding box center [984, 243] width 15 height 15
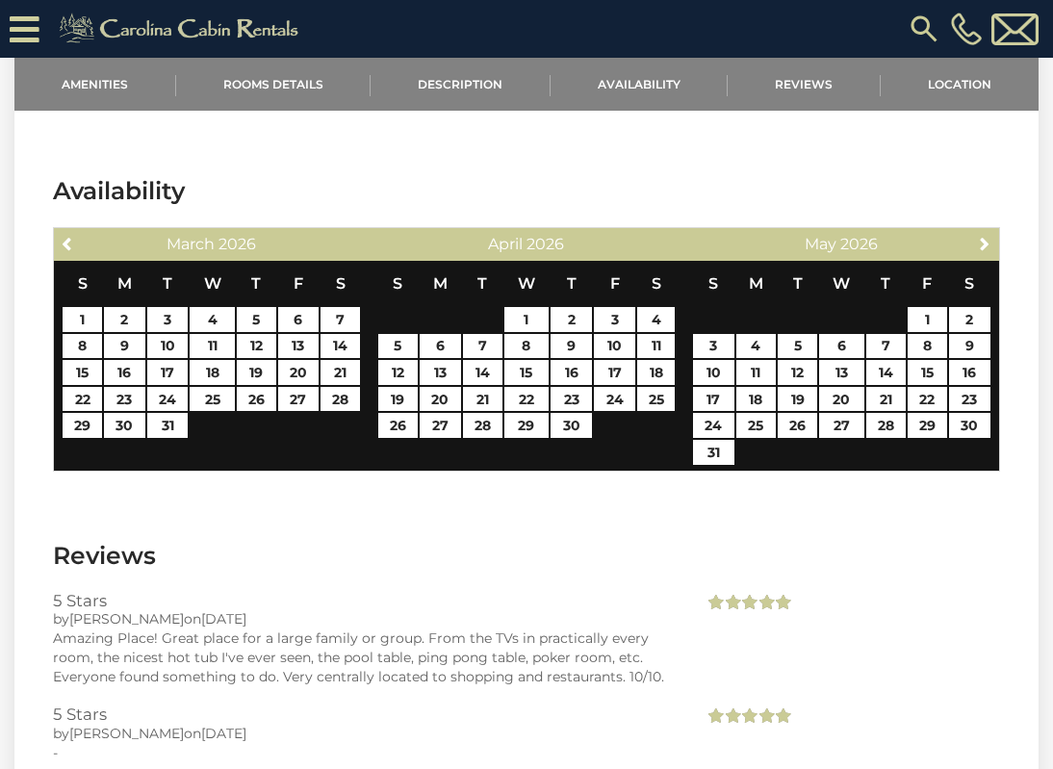
click at [980, 242] on span "Next" at bounding box center [984, 243] width 15 height 15
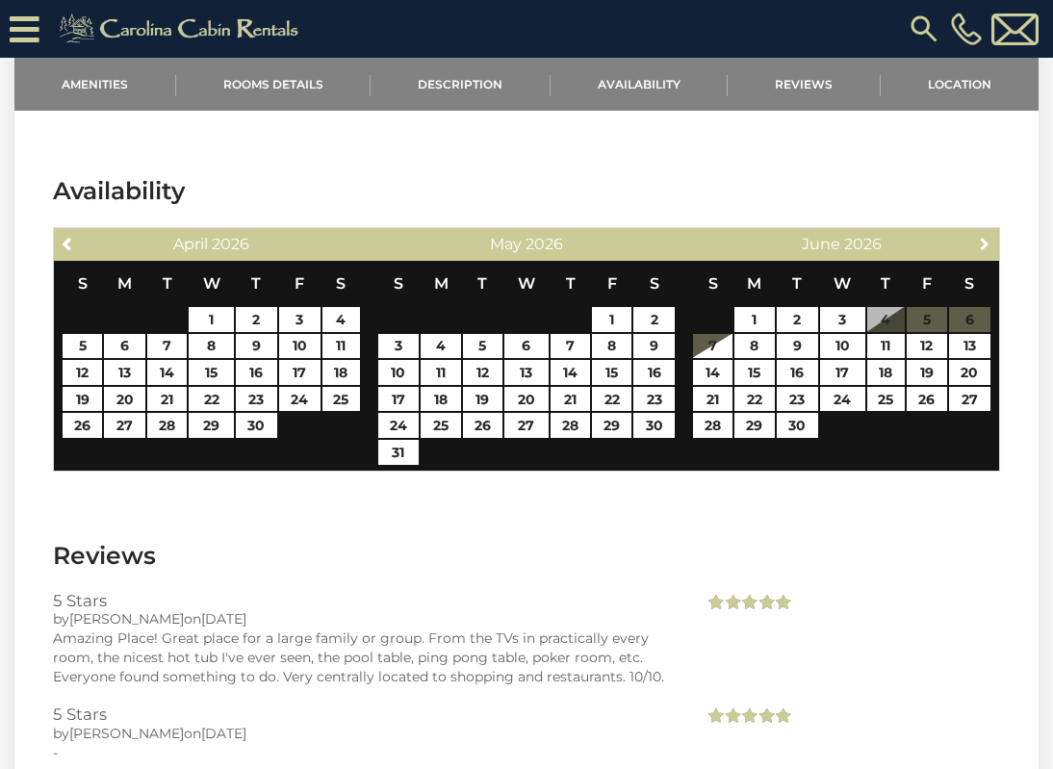
click at [980, 242] on span "Next" at bounding box center [984, 243] width 15 height 15
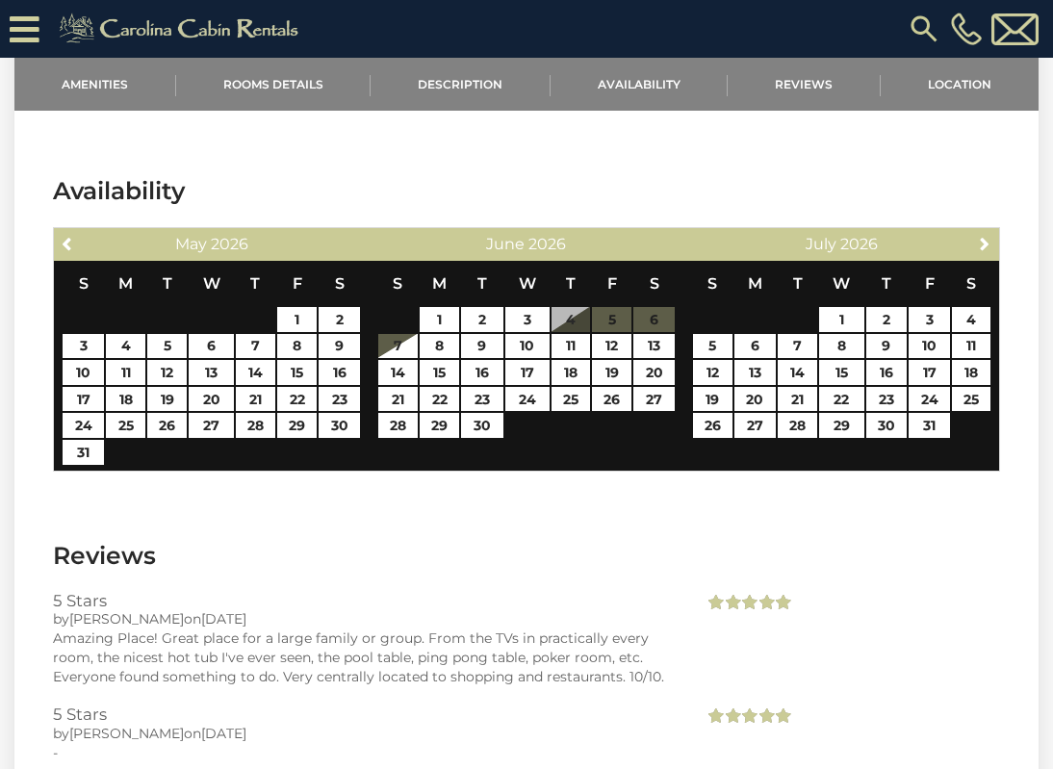
click at [980, 242] on span "Next" at bounding box center [984, 243] width 15 height 15
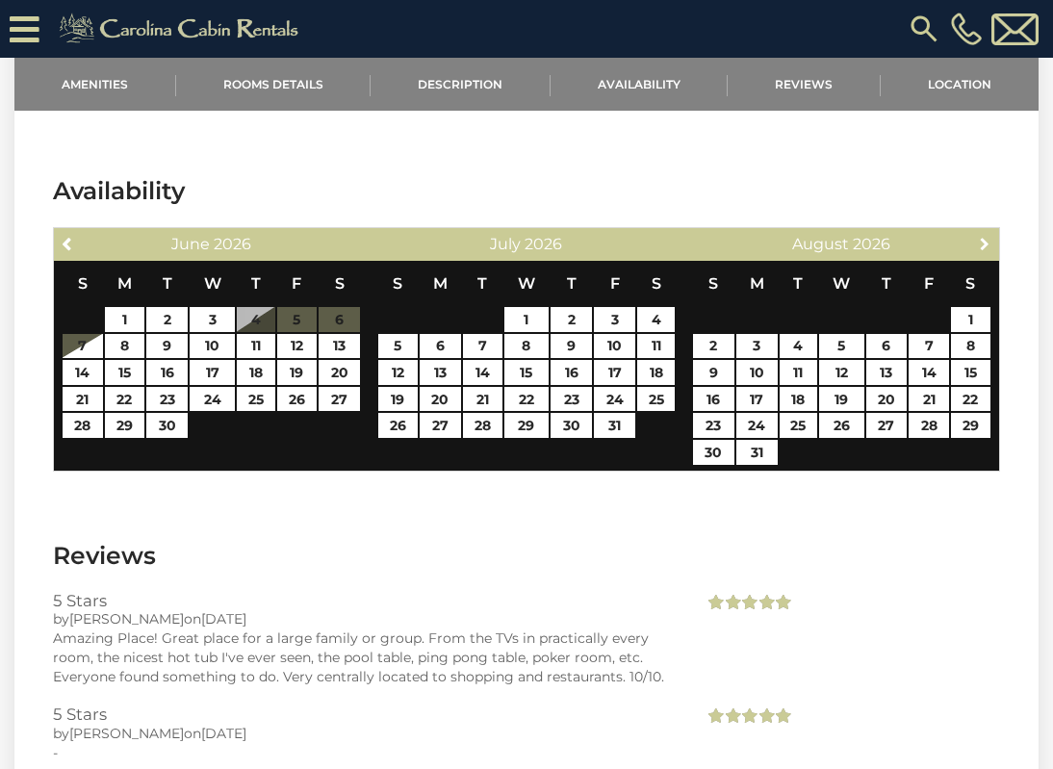
click at [980, 242] on span "Next" at bounding box center [984, 243] width 15 height 15
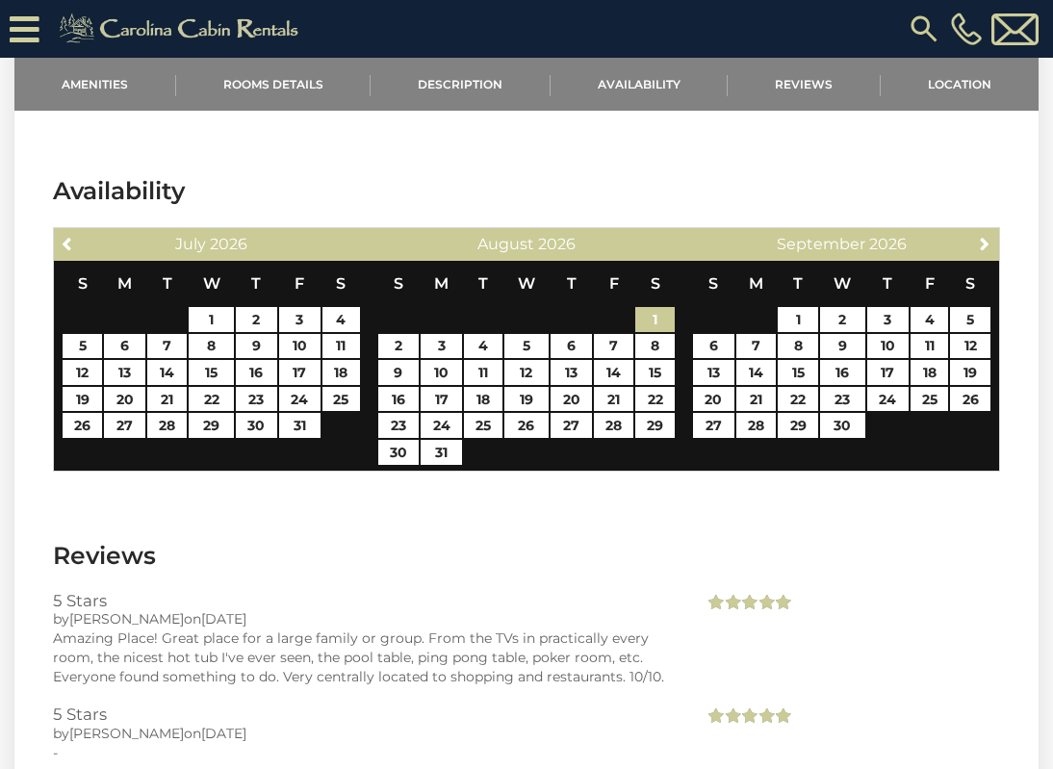
click at [655, 320] on link "1" at bounding box center [655, 319] width 39 height 25
type input "**********"
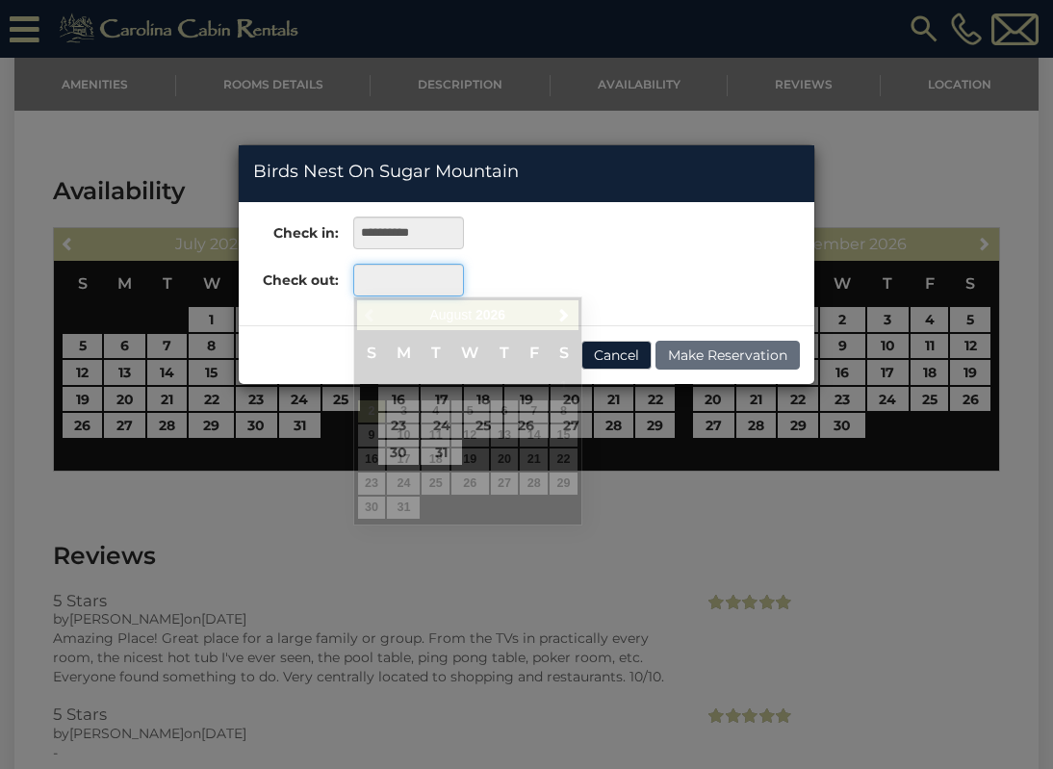
click at [429, 288] on input "text" at bounding box center [408, 280] width 111 height 33
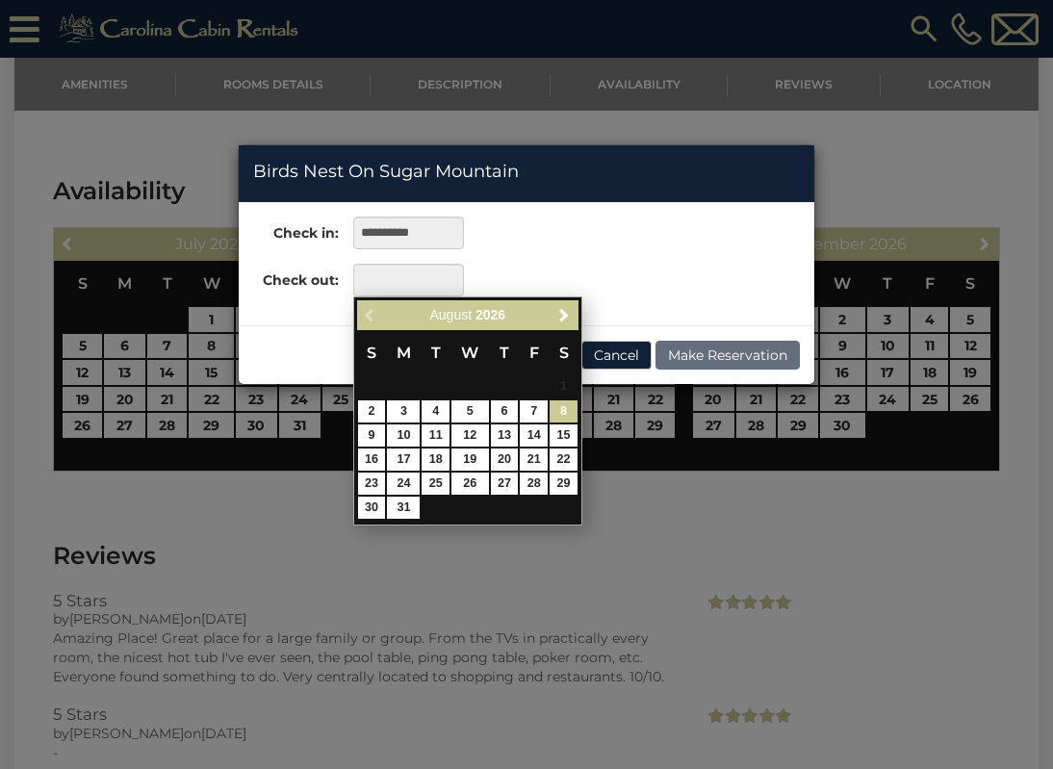
click at [568, 412] on link "8" at bounding box center [564, 412] width 28 height 22
type input "**********"
